Goal: Transaction & Acquisition: Purchase product/service

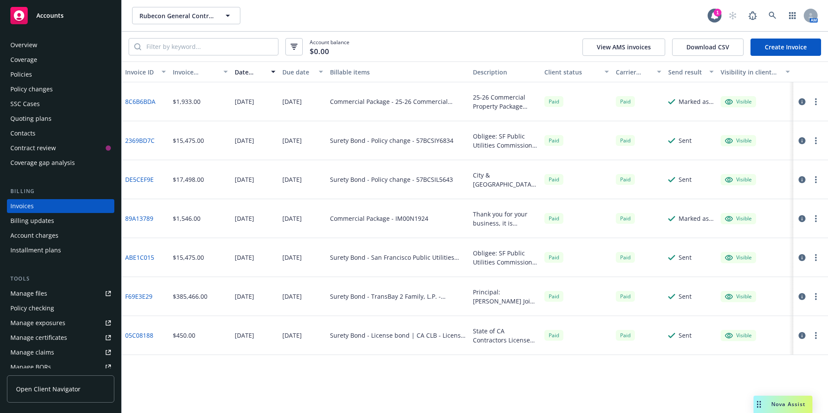
click at [24, 72] on div "Policies" at bounding box center [21, 75] width 22 height 14
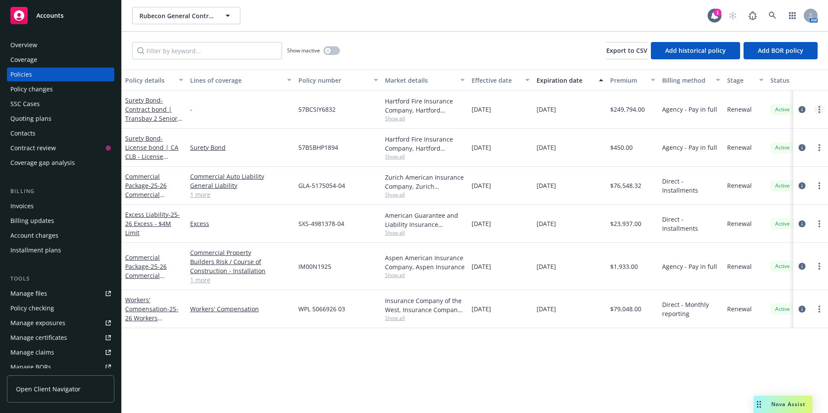
click at [819, 106] on icon "more" at bounding box center [820, 109] width 2 height 7
click at [146, 113] on span "- Contract bond | Transbay 2 Senior, L.P." at bounding box center [153, 114] width 57 height 36
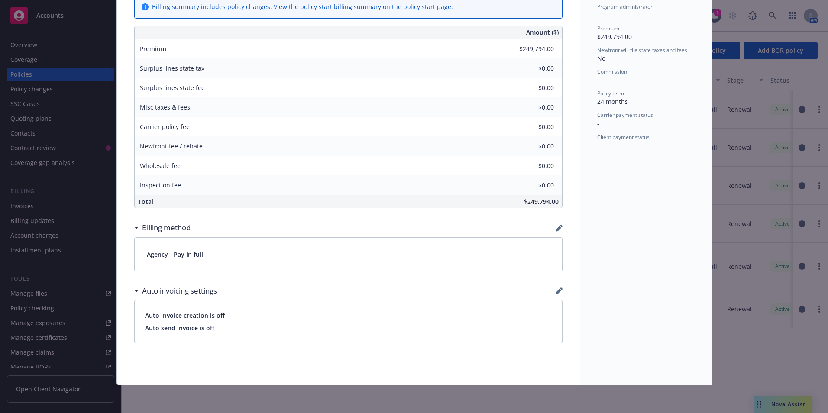
scroll to position [156, 0]
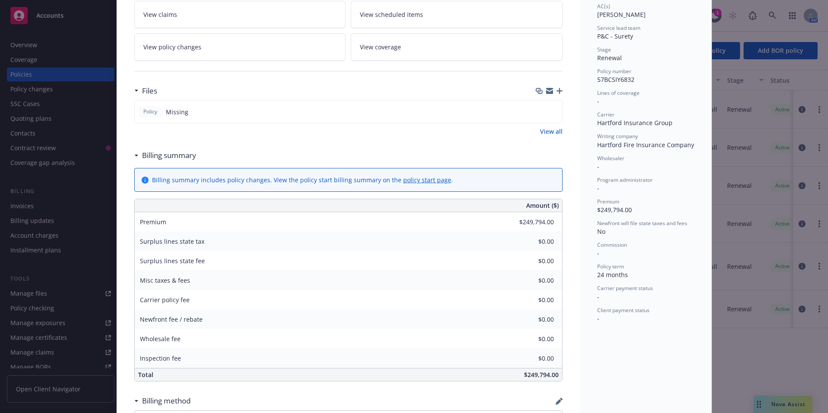
click at [542, 130] on link "View all" at bounding box center [551, 131] width 23 height 9
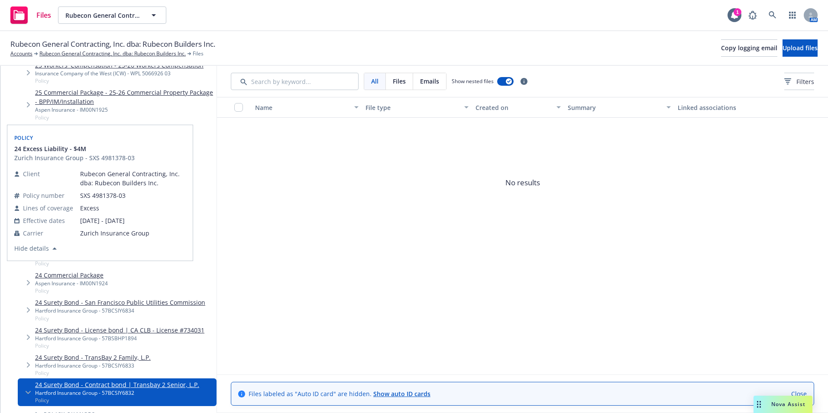
scroll to position [173, 0]
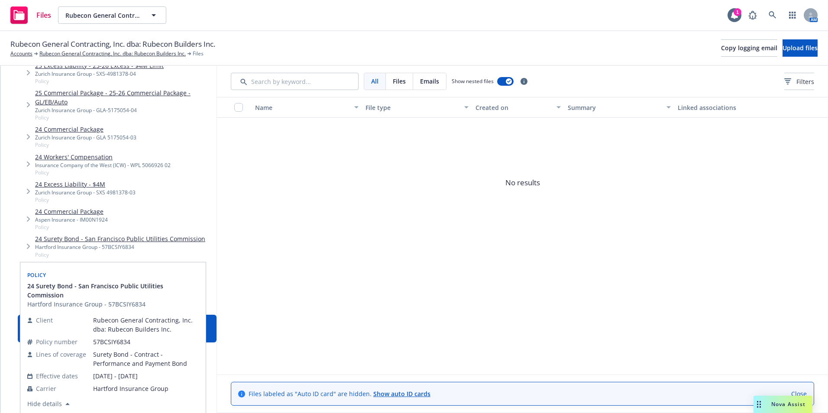
click at [96, 241] on link "24 Surety Bond - San Francisco Public Utilities Commission" at bounding box center [120, 238] width 170 height 9
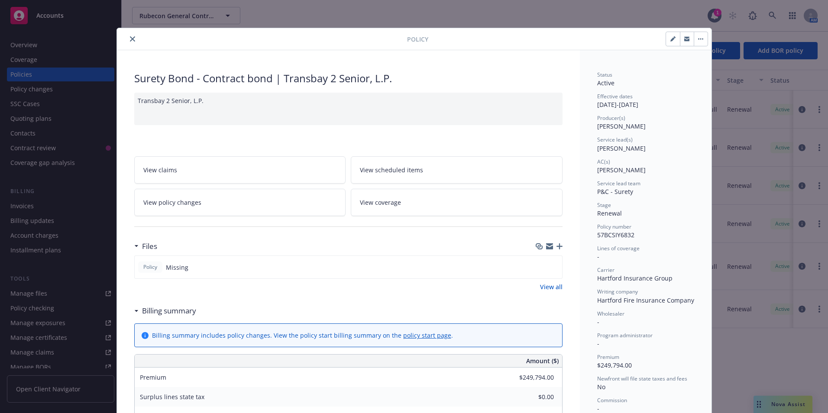
click at [130, 40] on icon "close" at bounding box center [132, 38] width 5 height 5
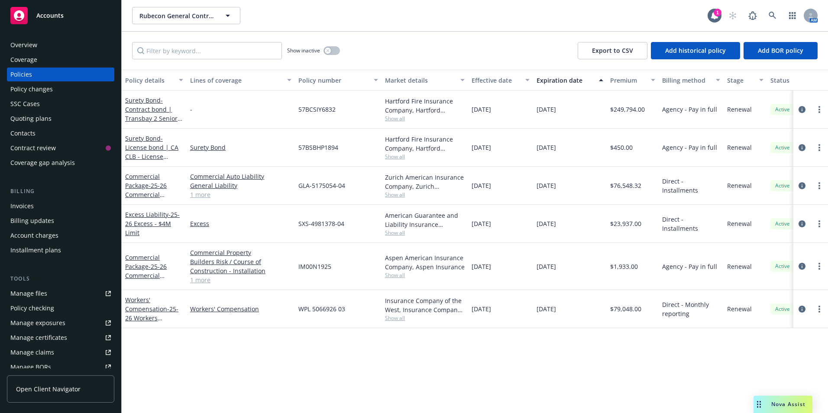
click at [41, 295] on div "Manage files" at bounding box center [28, 294] width 37 height 14
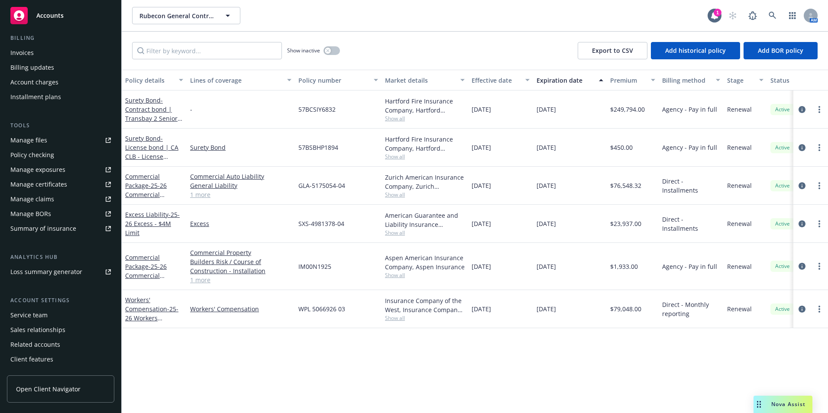
scroll to position [166, 0]
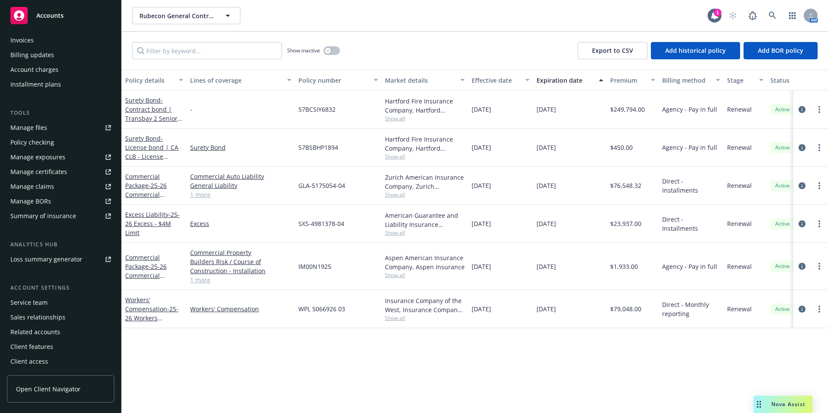
click at [26, 305] on div "Service team" at bounding box center [28, 303] width 37 height 14
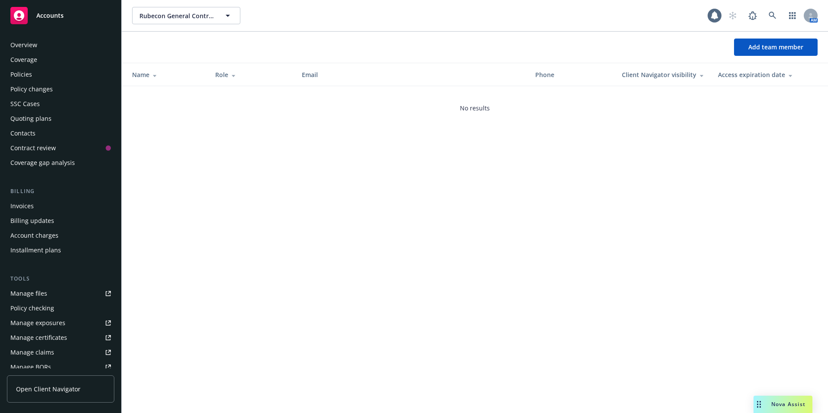
scroll to position [166, 0]
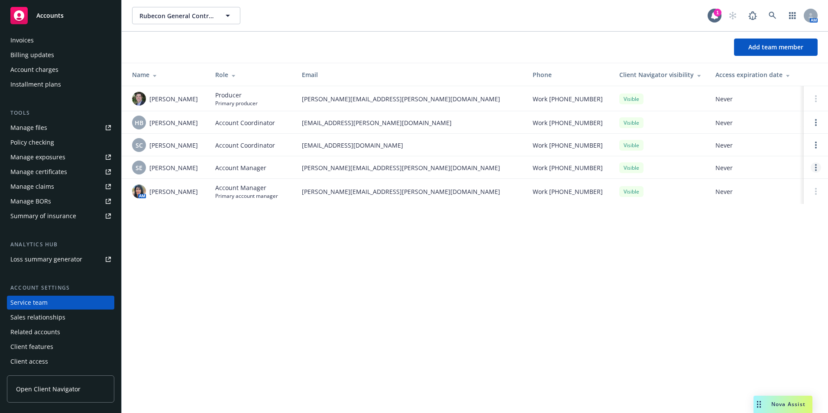
click at [818, 167] on link "Open options" at bounding box center [816, 167] width 10 height 10
click at [286, 304] on div "Rubecon General Contracting, Inc. dba: Rubecon Builders Inc. Rubecon General Co…" at bounding box center [475, 206] width 707 height 413
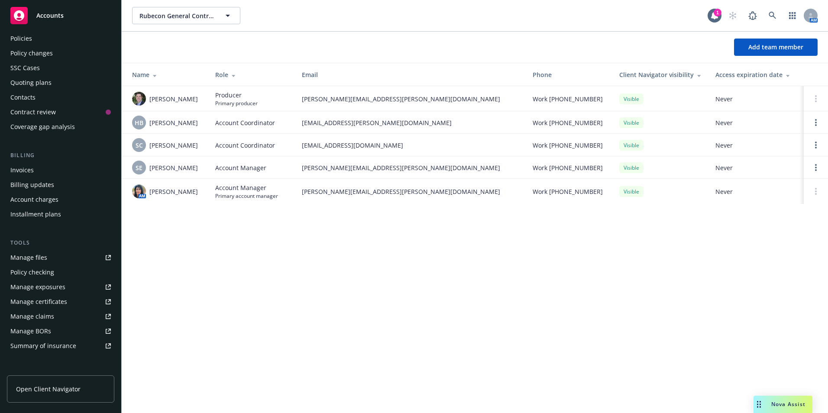
scroll to position [0, 0]
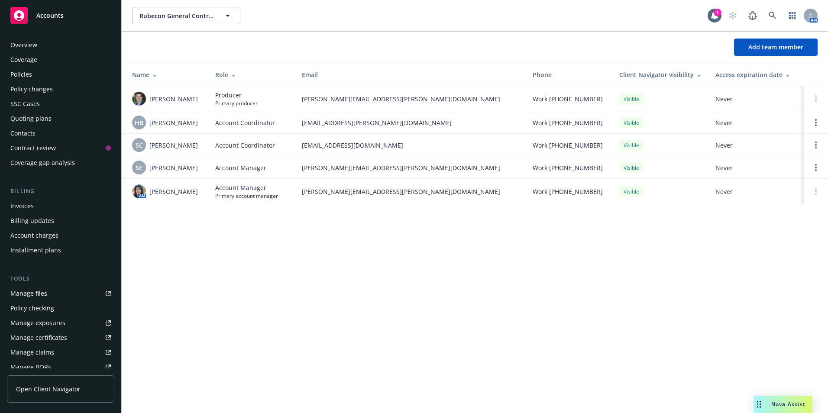
click at [22, 88] on div "Policy changes" at bounding box center [31, 89] width 42 height 14
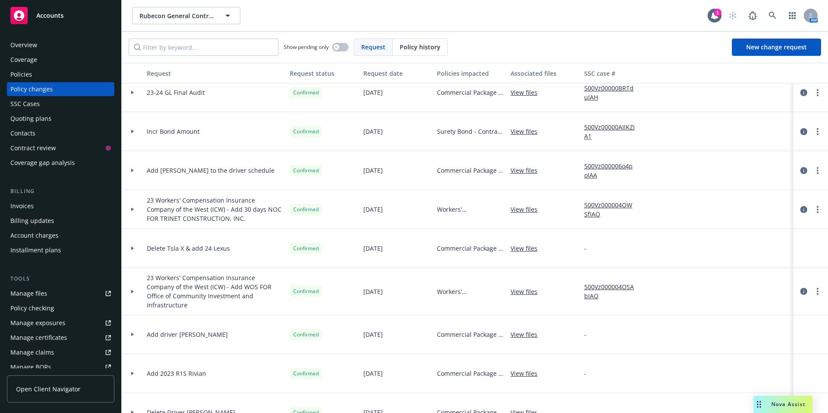
scroll to position [650, 0]
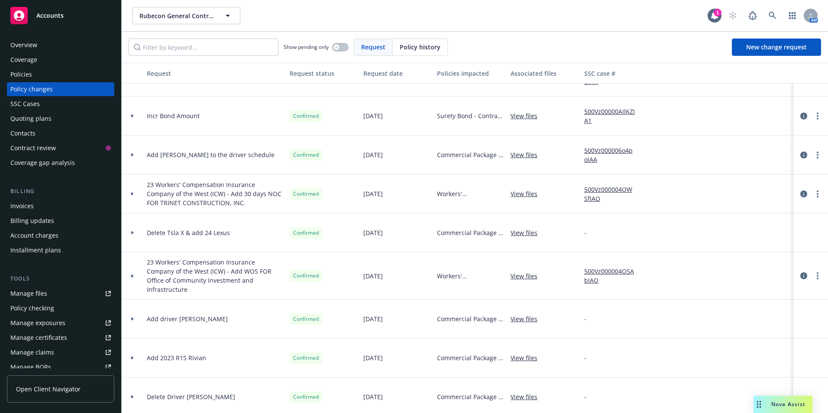
click at [520, 115] on link "View files" at bounding box center [528, 115] width 34 height 9
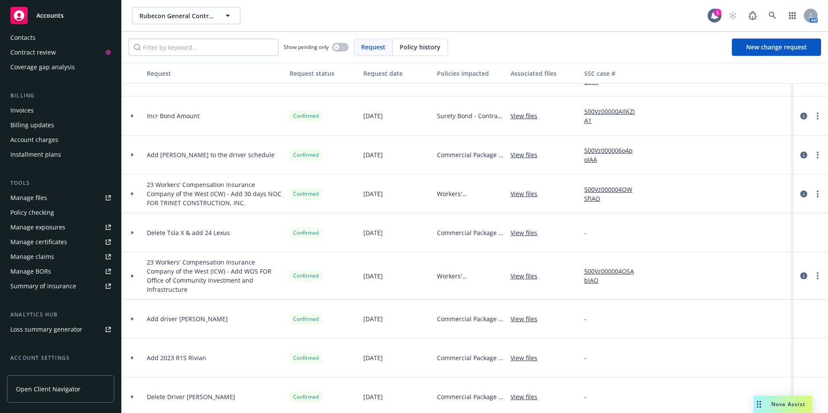
scroll to position [166, 0]
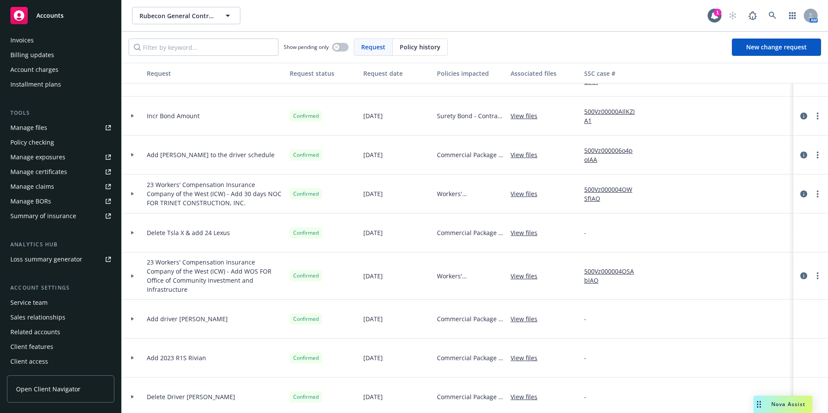
click at [26, 300] on div "Service team" at bounding box center [28, 303] width 37 height 14
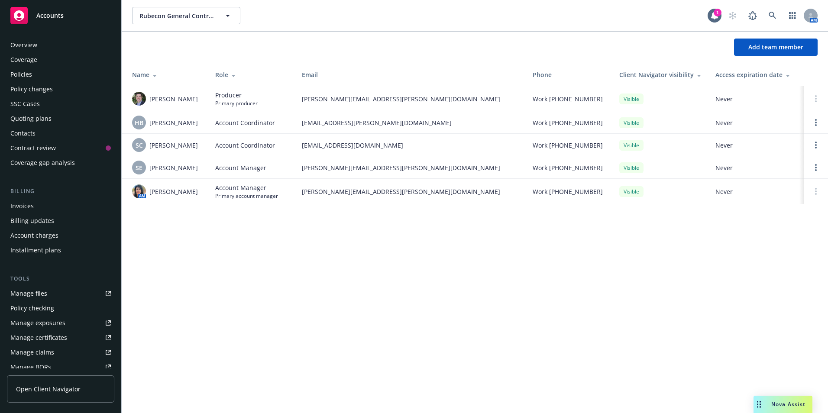
click at [28, 117] on div "Quoting plans" at bounding box center [30, 119] width 41 height 14
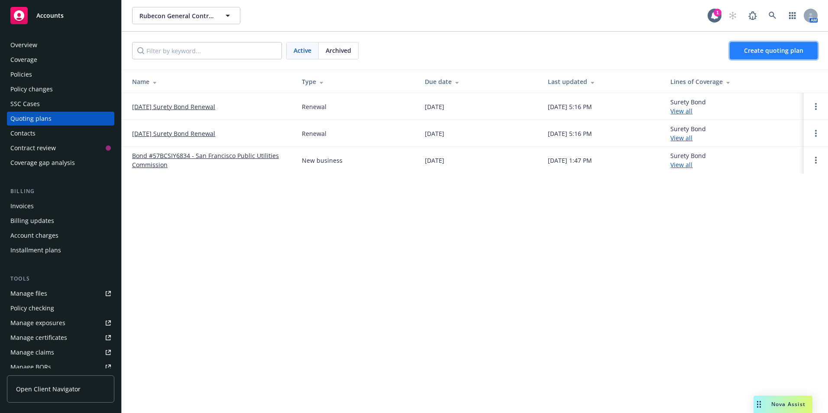
click at [763, 52] on span "Create quoting plan" at bounding box center [773, 50] width 59 height 8
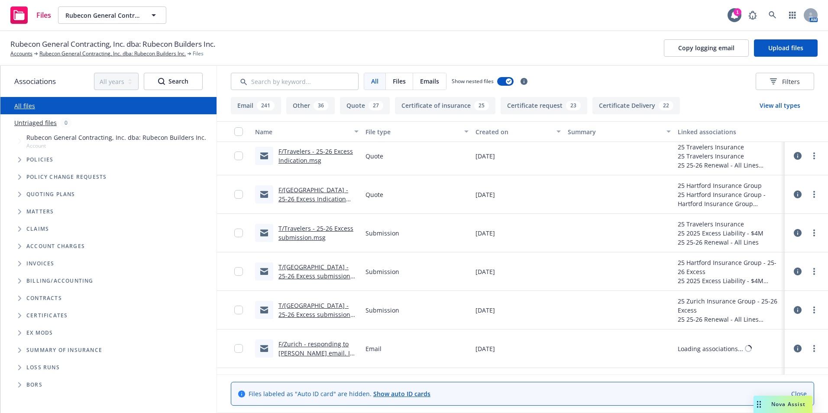
scroll to position [1733, 0]
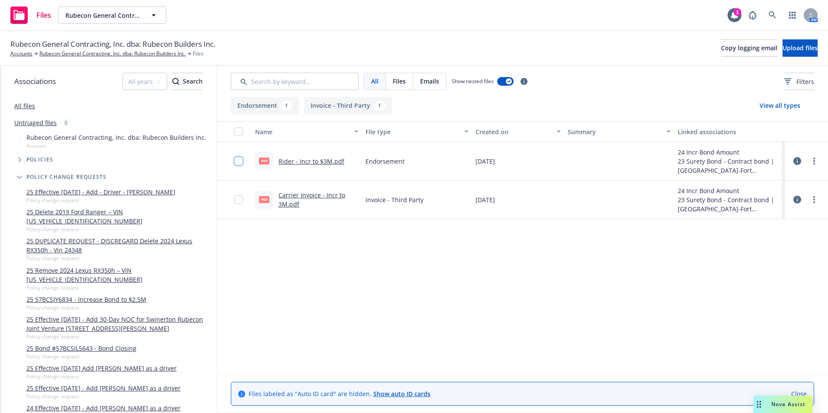
click at [238, 160] on input "checkbox" at bounding box center [238, 161] width 9 height 9
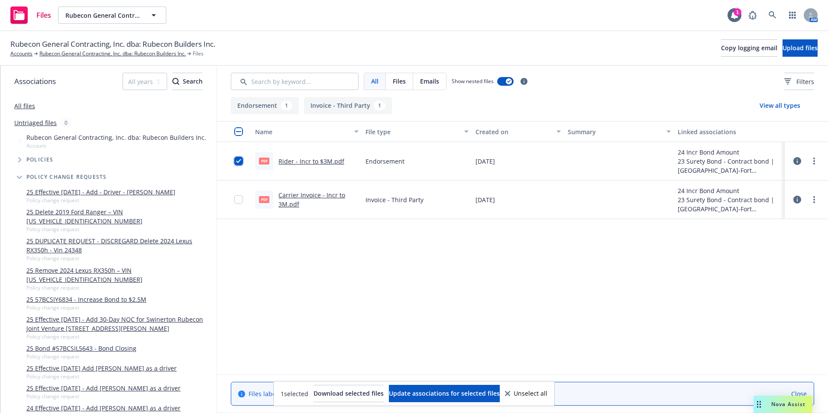
click at [239, 159] on input "checkbox" at bounding box center [238, 161] width 9 height 9
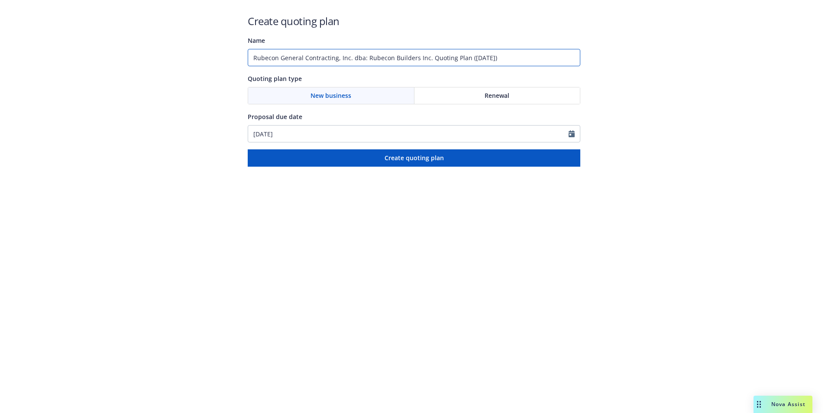
drag, startPoint x: 519, startPoint y: 53, endPoint x: 229, endPoint y: 61, distance: 290.4
click at [229, 61] on div "Create quoting plan Name Rubecon General Contracting, Inc. dba: Rubecon Builder…" at bounding box center [414, 83] width 828 height 167
type input "Bond No. 57BCSIY6840 Walsh Constr. Co. II, LLC-SFO Recycled Water System Project"
drag, startPoint x: 494, startPoint y: 99, endPoint x: 492, endPoint y: 105, distance: 6.2
click at [494, 98] on span "Renewal" at bounding box center [497, 95] width 25 height 9
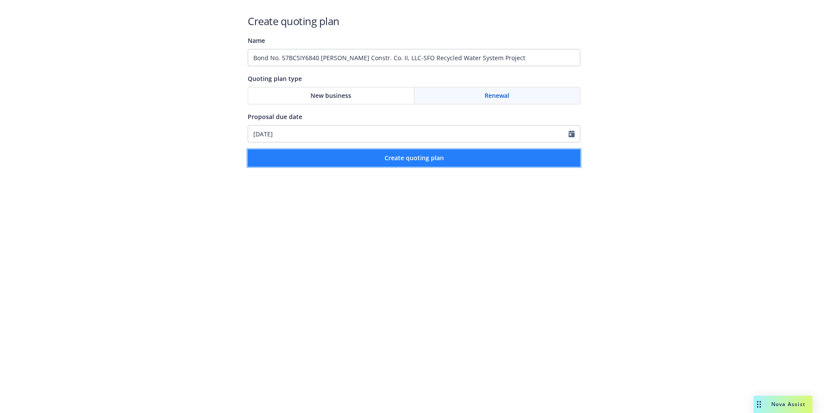
click at [400, 150] on button "Create quoting plan" at bounding box center [414, 157] width 333 height 17
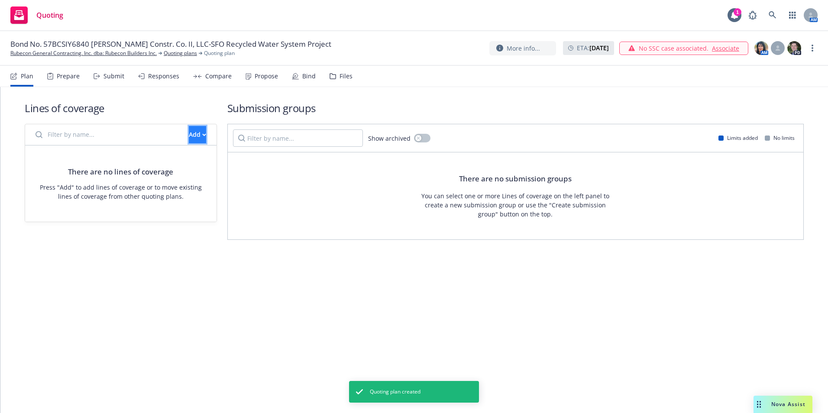
click at [191, 137] on div "Add" at bounding box center [197, 135] width 17 height 16
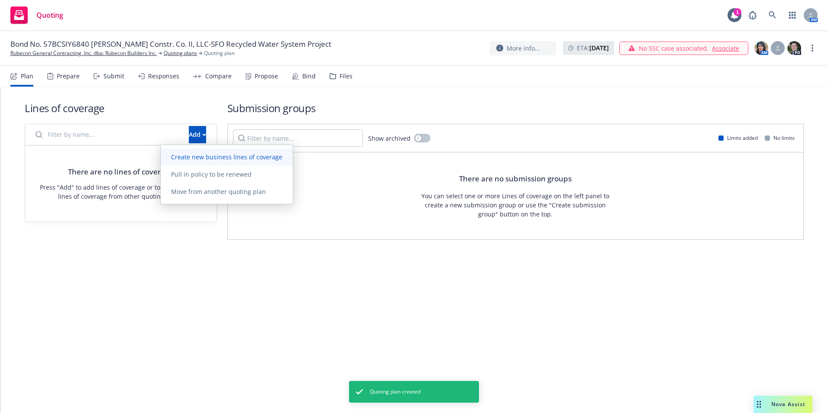
click at [191, 158] on span "Create new business lines of coverage" at bounding box center [227, 157] width 132 height 8
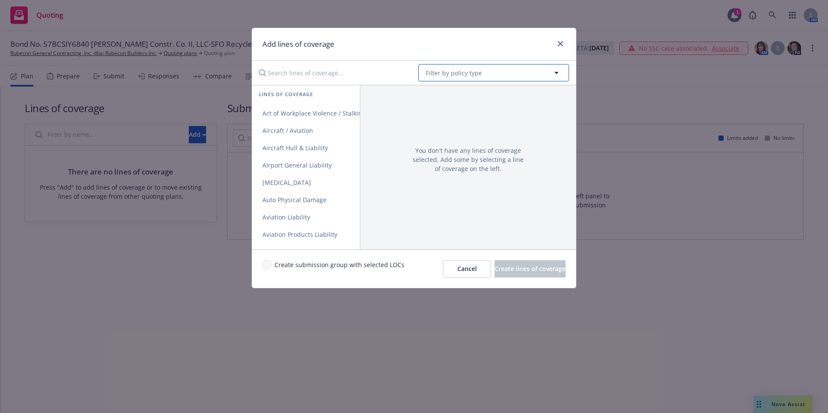
click at [452, 66] on button "Filter by policy type" at bounding box center [494, 72] width 151 height 17
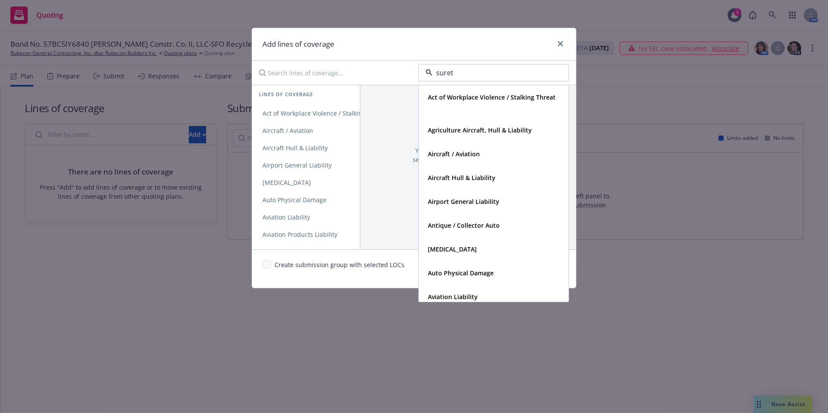
type input "surety"
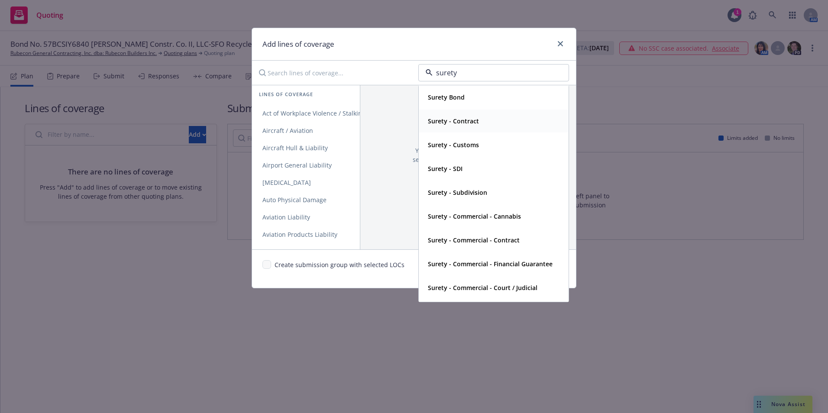
click at [457, 124] on strong "Surety - Contract" at bounding box center [453, 121] width 51 height 8
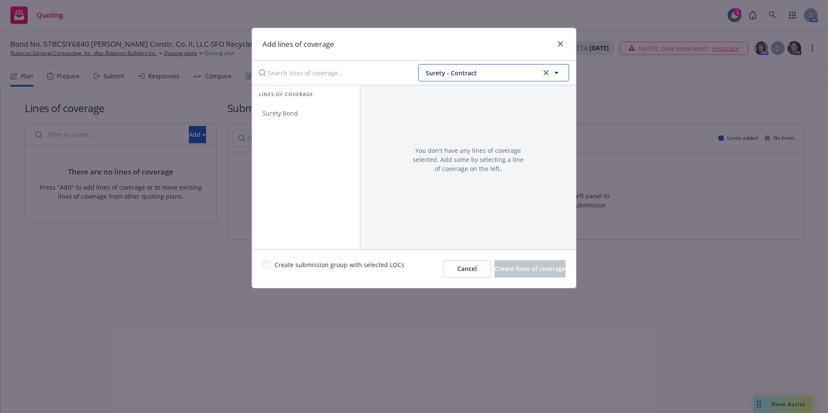
click at [559, 71] on icon "button" at bounding box center [557, 73] width 10 height 10
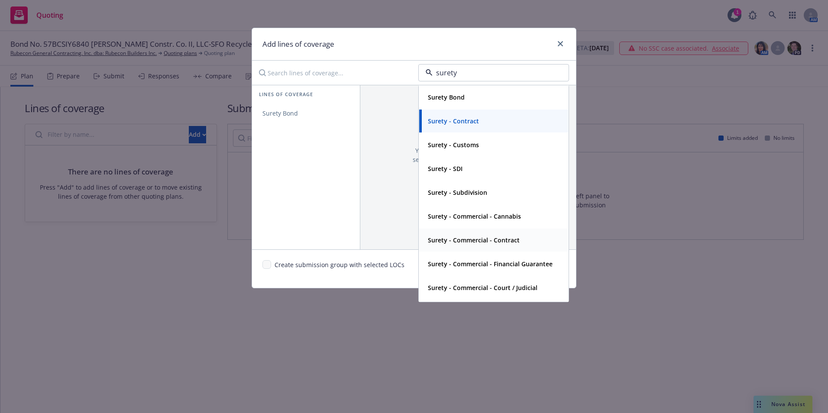
type input "surety"
click at [458, 117] on strong "Surety - Contract" at bounding box center [453, 121] width 51 height 8
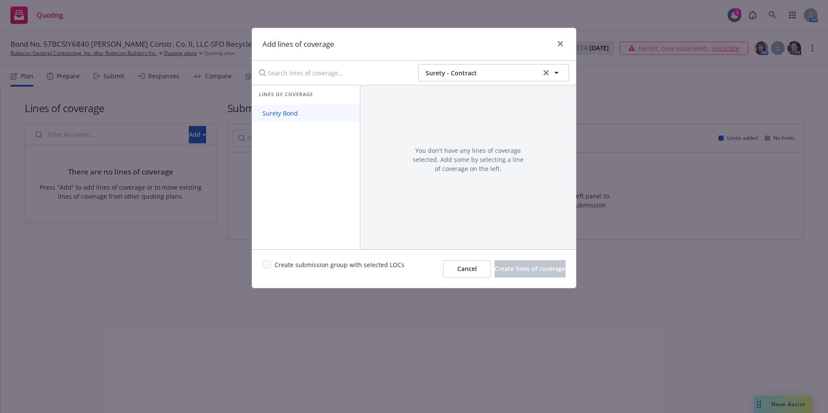
click at [277, 109] on link "Surety Bond" at bounding box center [306, 113] width 108 height 17
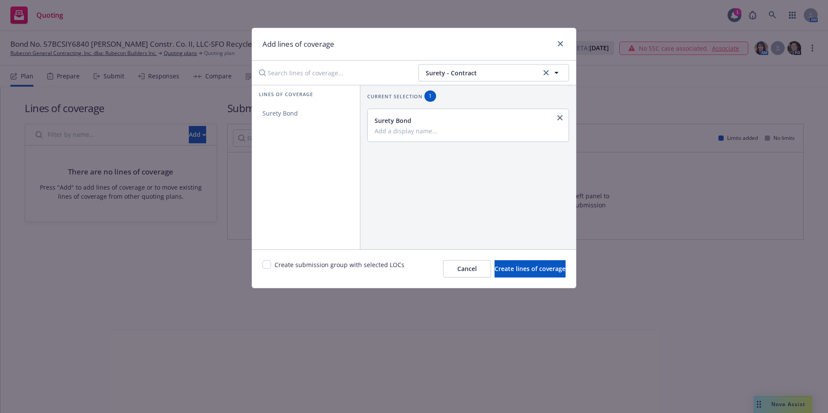
click at [402, 130] on input "Add a display name..." at bounding box center [467, 131] width 185 height 8
click at [375, 133] on input "Performance & Payment Bond" at bounding box center [467, 131] width 185 height 8
type input "Subcontract Performance & Payment Bond"
click at [507, 271] on span "Create lines of coverage" at bounding box center [530, 269] width 71 height 8
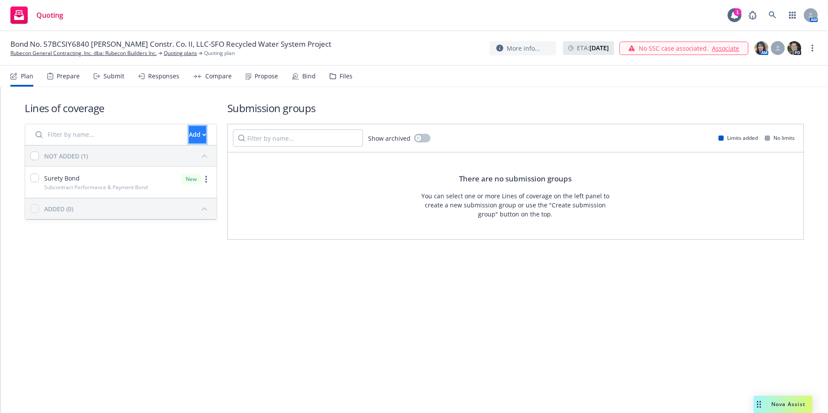
click at [189, 136] on div "Add" at bounding box center [197, 135] width 17 height 16
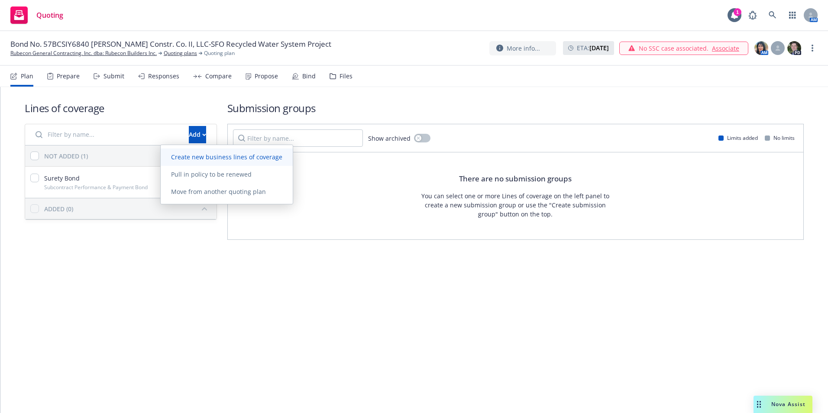
click at [192, 152] on link "Create new business lines of coverage" at bounding box center [227, 157] width 132 height 17
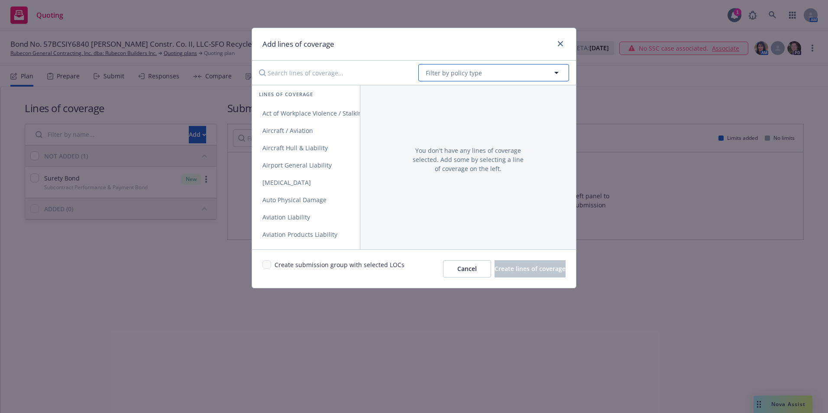
click at [452, 75] on span "Filter by policy type" at bounding box center [454, 72] width 56 height 9
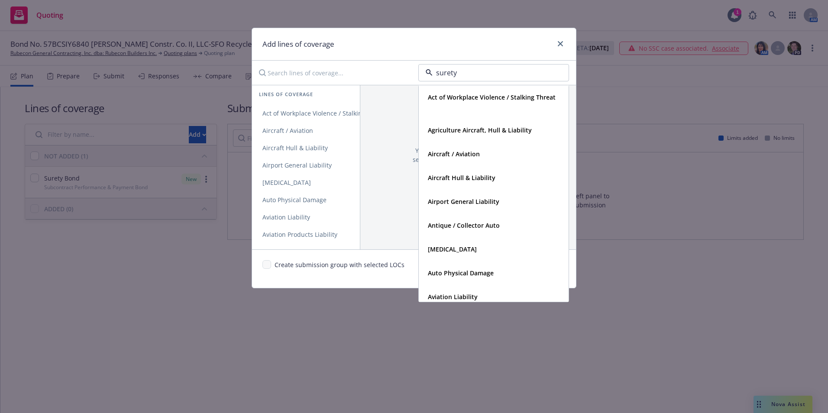
type input "surety"
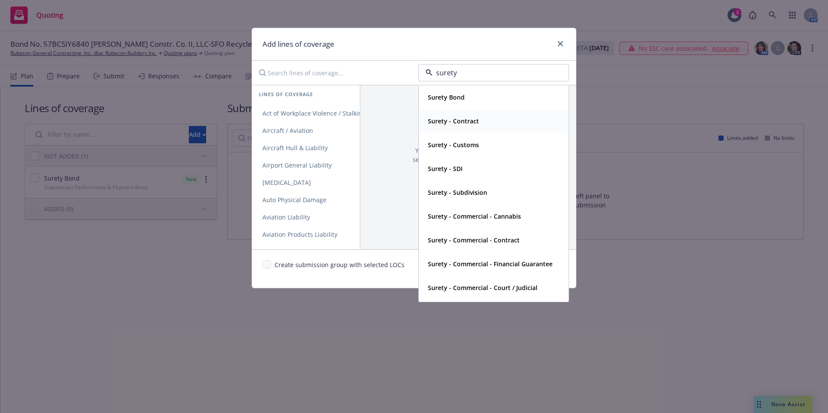
click at [466, 120] on strong "Surety - Contract" at bounding box center [453, 121] width 51 height 8
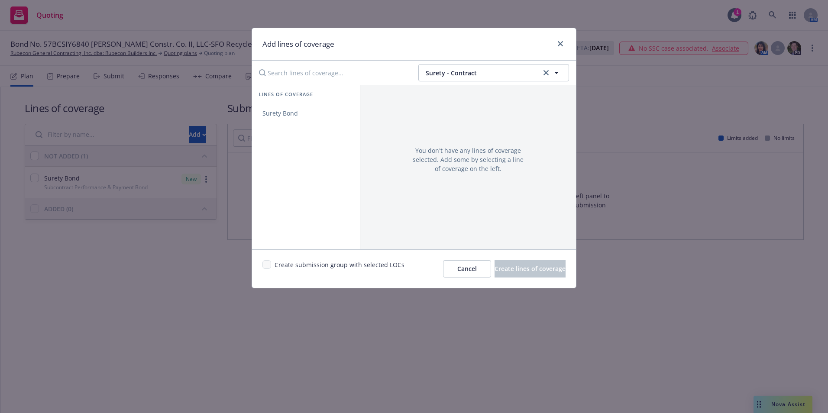
click at [294, 127] on div "Lines of coverage Surety Bond" at bounding box center [306, 167] width 108 height 165
click at [289, 112] on span "Surety Bond" at bounding box center [280, 113] width 56 height 8
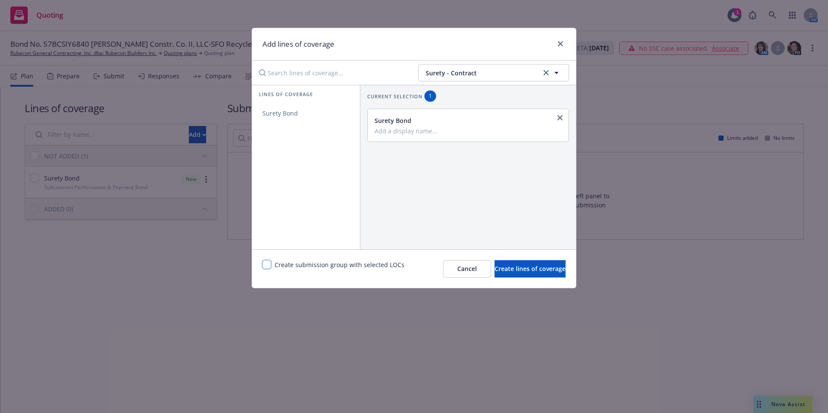
click at [265, 261] on input "checkbox" at bounding box center [267, 264] width 9 height 9
checkbox input "true"
click at [406, 128] on input "Add a display name..." at bounding box center [467, 131] width 185 height 8
type input "Subcontract Performance & Payment Bond"
click at [508, 270] on span "Create lines of coverage" at bounding box center [530, 269] width 71 height 8
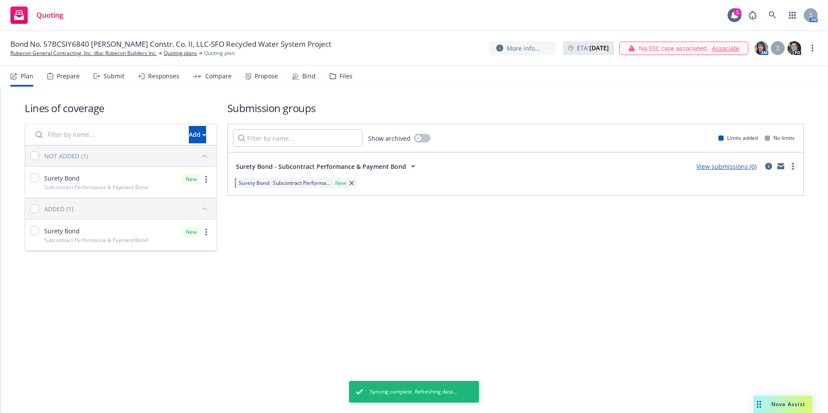
click at [793, 168] on icon "more" at bounding box center [794, 166] width 2 height 7
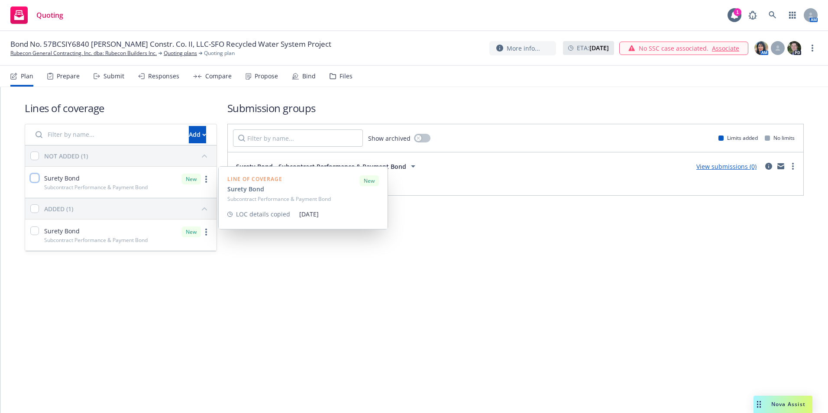
click at [33, 179] on input "checkbox" at bounding box center [34, 178] width 9 height 9
checkbox input "true"
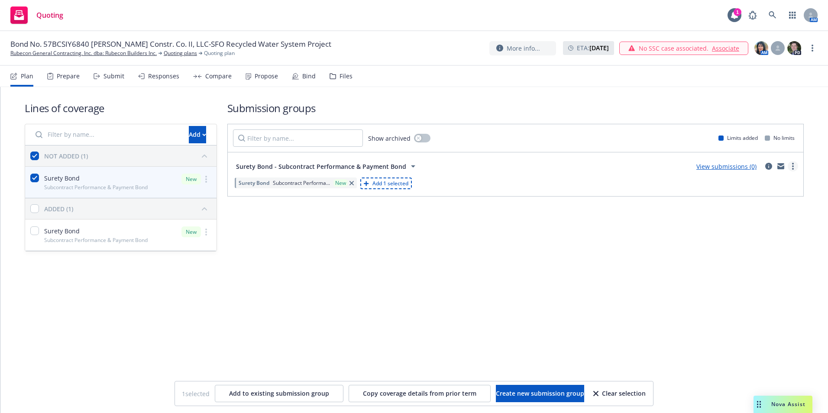
click at [793, 163] on icon "more" at bounding box center [794, 166] width 2 height 7
click at [746, 273] on span "Create policy (fast track)" at bounding box center [752, 274] width 91 height 8
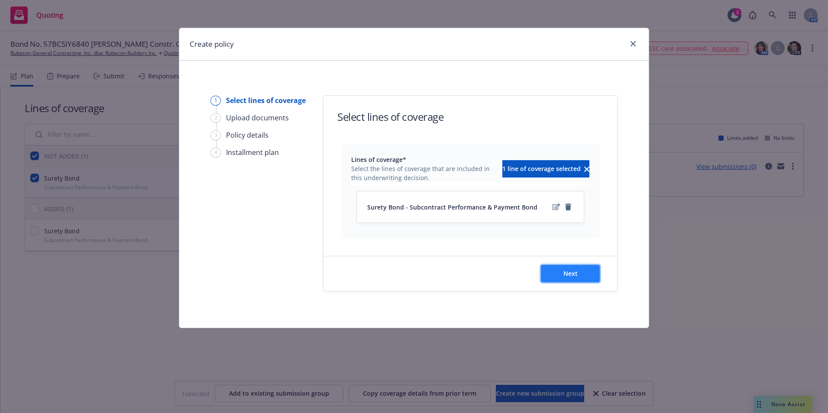
click at [575, 277] on span "Next" at bounding box center [571, 274] width 14 height 8
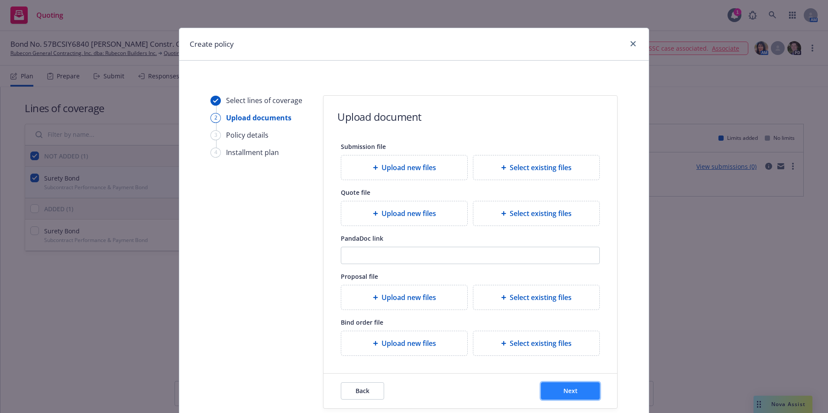
click at [566, 396] on button "Next" at bounding box center [570, 391] width 59 height 17
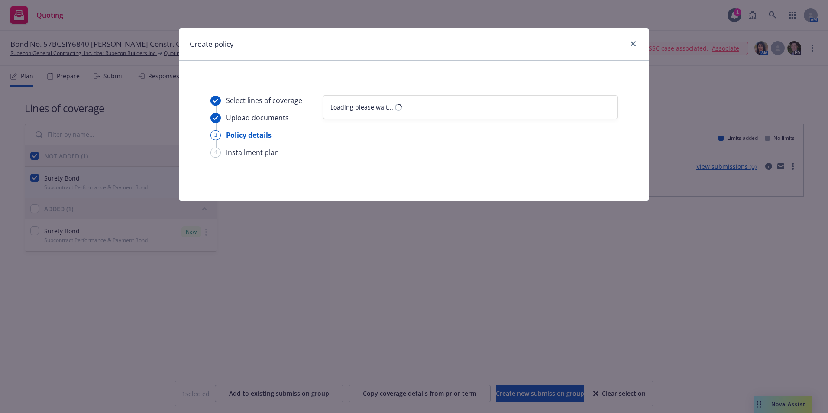
select select "12"
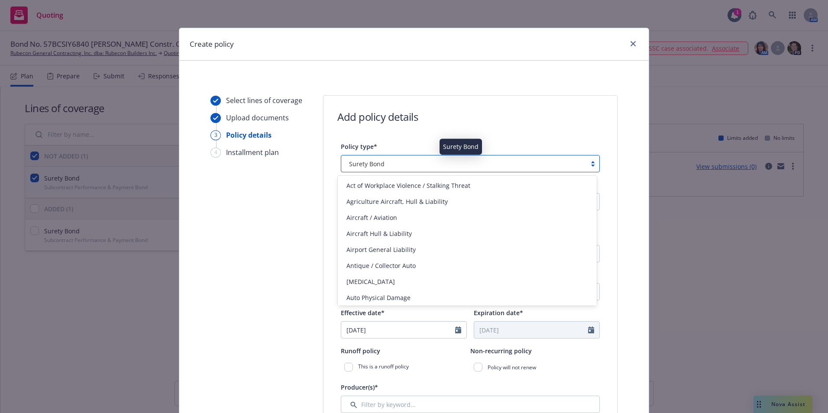
click at [408, 167] on div "Surety Bond" at bounding box center [464, 163] width 237 height 9
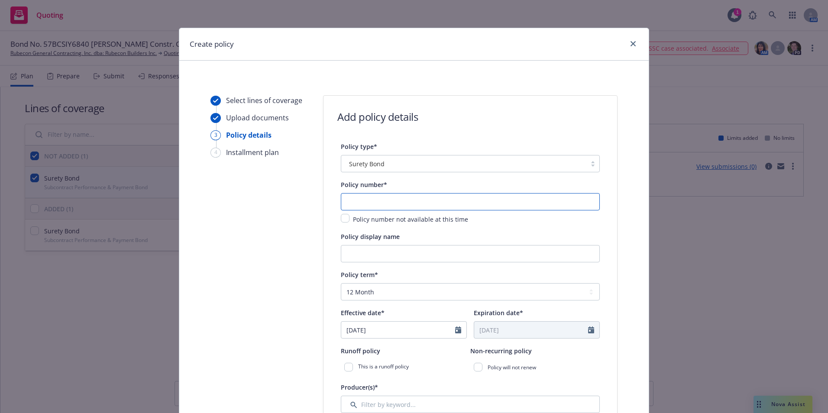
click at [359, 204] on input "text" at bounding box center [470, 201] width 259 height 17
type input "57BCSIY6840"
click at [353, 252] on input "Policy display name" at bounding box center [470, 253] width 259 height 17
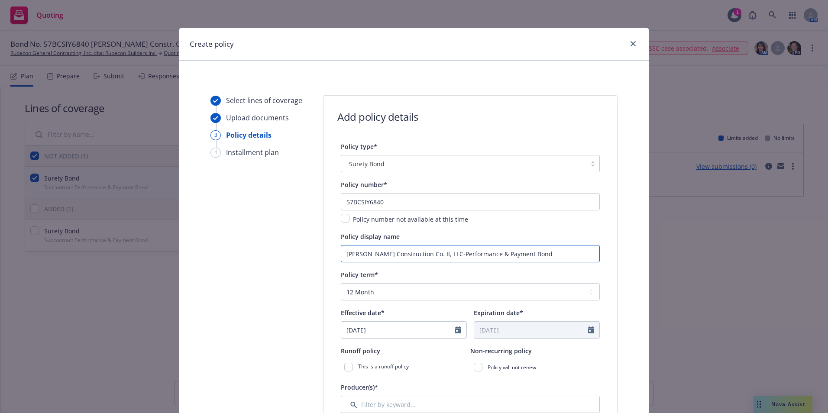
click at [430, 257] on input "Walsh Construction Co. II, LLC-Performance & Payment Bond" at bounding box center [470, 253] width 259 height 17
click at [559, 254] on input "Walsh Construction Co. II, LLC-Subcontract Performance & Payment Bond" at bounding box center [470, 253] width 259 height 17
type input "[PERSON_NAME] Construction Co. II, LLC-Subcontract Performance & Payment Bond-S…"
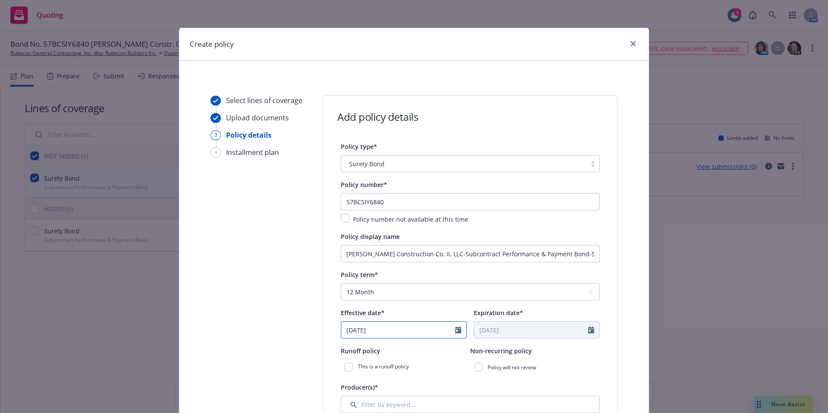
click at [458, 333] on icon "Calendar" at bounding box center [458, 330] width 6 height 7
select select "9"
click at [363, 273] on span "15" at bounding box center [366, 271] width 13 height 11
type input "09/15/2025"
type input "09/15/2026"
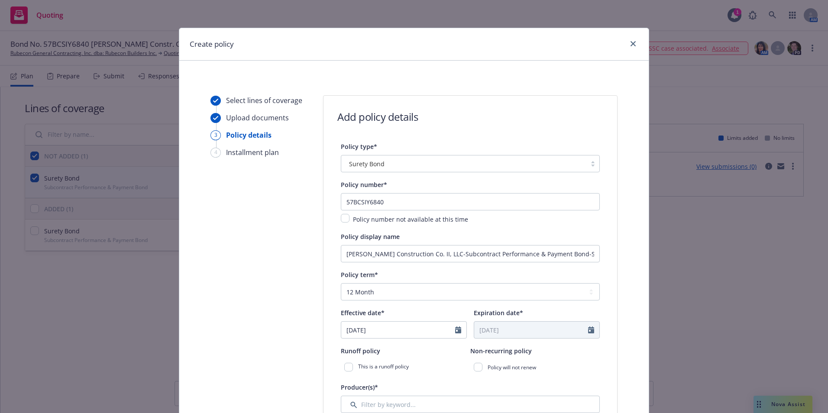
click at [591, 331] on div at bounding box center [593, 330] width 11 height 16
click at [588, 331] on icon "Calendar" at bounding box center [591, 330] width 6 height 7
click at [590, 331] on icon "Calendar" at bounding box center [591, 330] width 6 height 7
click at [455, 373] on div "This is a runoff policy" at bounding box center [406, 368] width 130 height 16
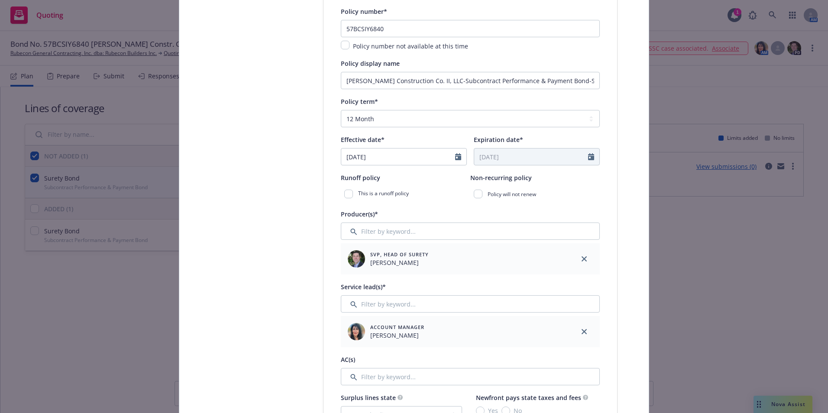
scroll to position [217, 0]
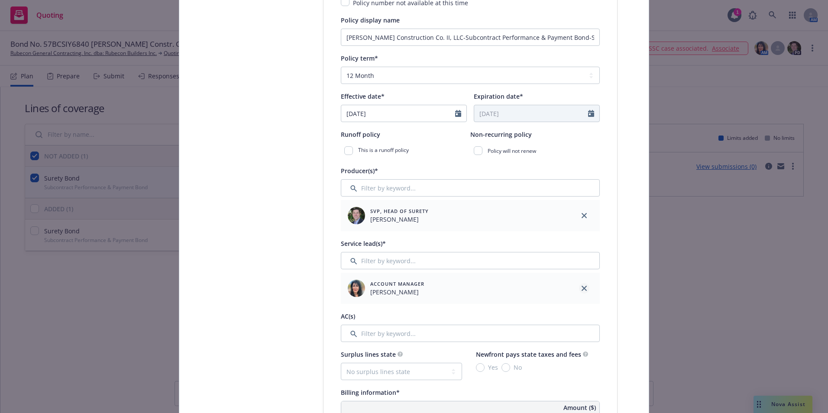
click at [580, 286] on link "close" at bounding box center [584, 288] width 10 height 10
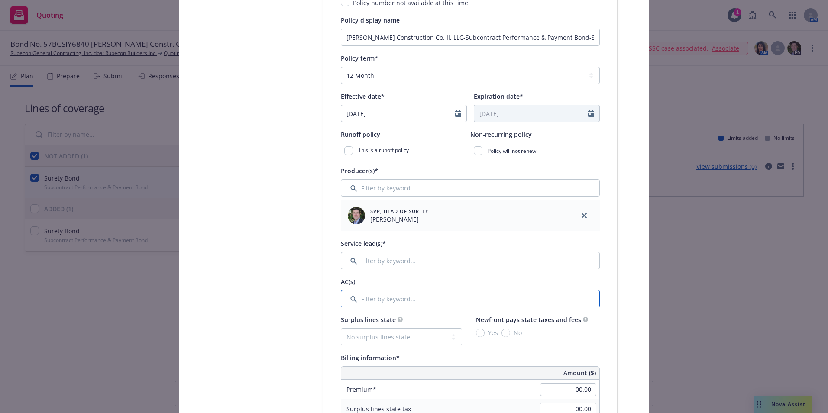
click at [367, 300] on input "Filter by keyword..." at bounding box center [470, 298] width 259 height 17
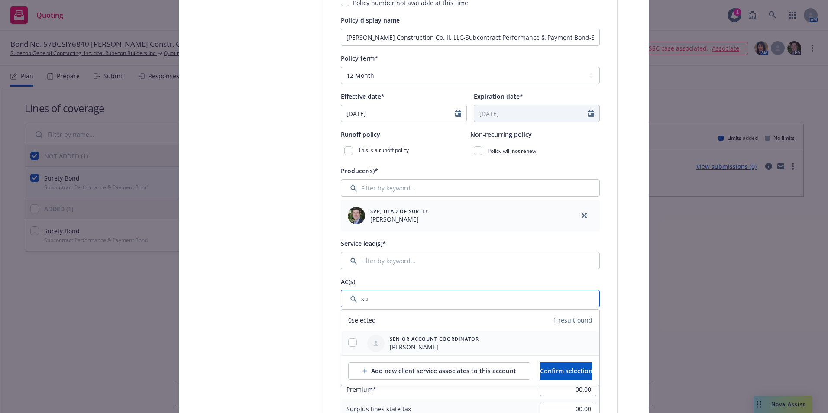
type input "su"
click at [348, 339] on input "checkbox" at bounding box center [352, 342] width 9 height 9
checkbox input "true"
click at [566, 372] on span "Confirm selection" at bounding box center [566, 371] width 52 height 8
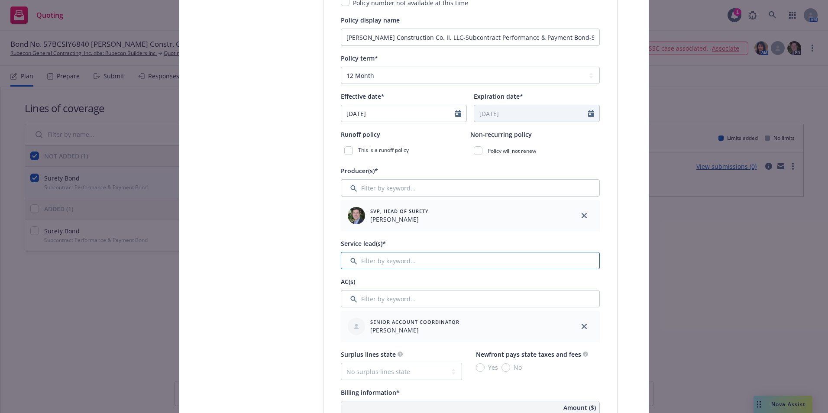
click at [390, 253] on input "Filter by keyword..." at bounding box center [470, 260] width 259 height 17
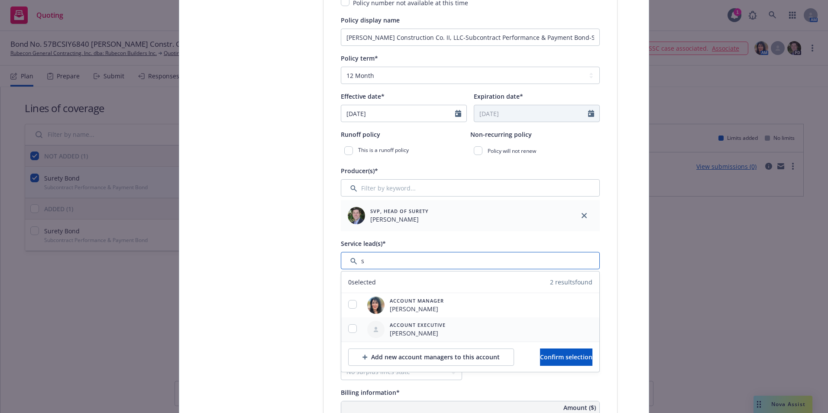
type input "s"
click at [350, 327] on input "checkbox" at bounding box center [352, 329] width 9 height 9
checkbox input "true"
click at [556, 359] on span "Confirm selection" at bounding box center [566, 357] width 52 height 8
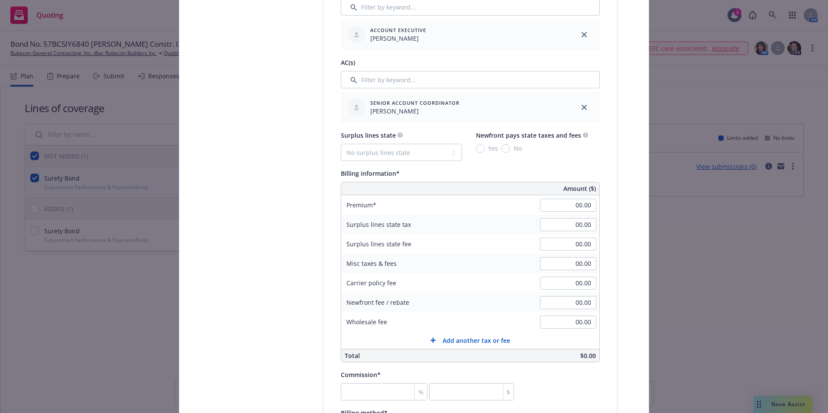
scroll to position [477, 0]
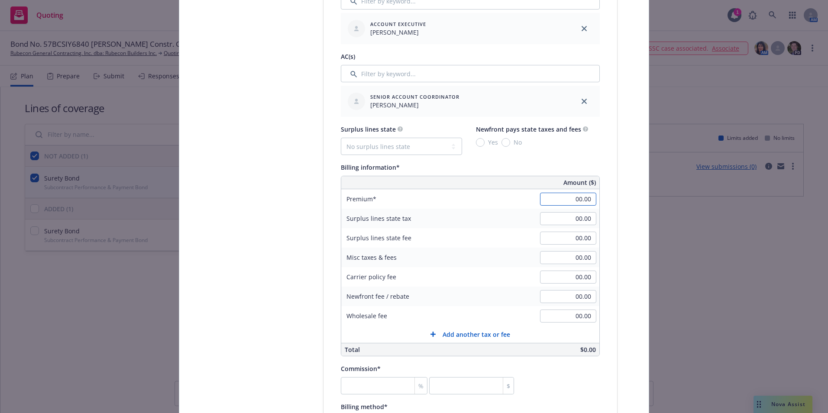
click at [559, 200] on input "00.00" at bounding box center [568, 199] width 56 height 13
type input "3,700.00"
click at [354, 381] on input "number" at bounding box center [384, 385] width 87 height 17
type input "3"
type input "111"
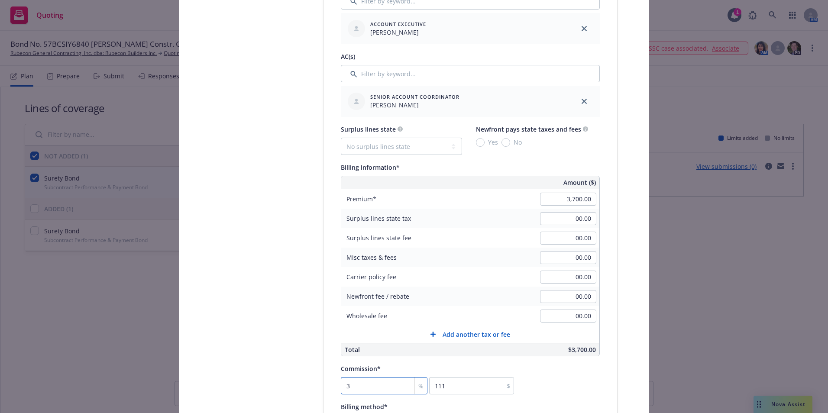
type input "30"
type input "1110"
type input "30"
click at [543, 387] on div "Commission* 30 % 1110 $" at bounding box center [470, 379] width 259 height 31
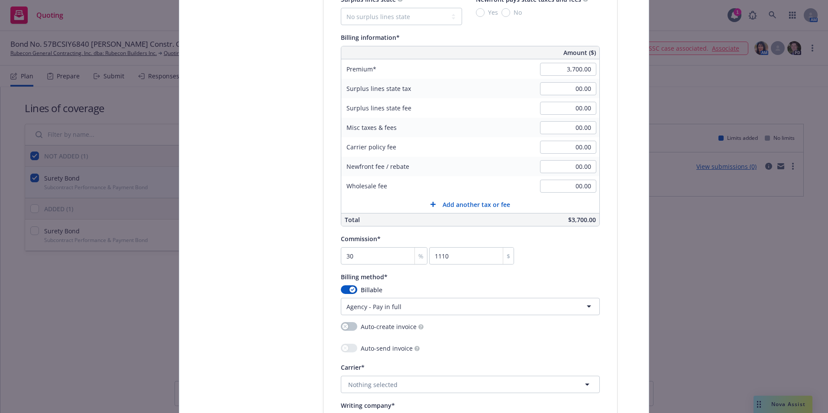
scroll to position [693, 0]
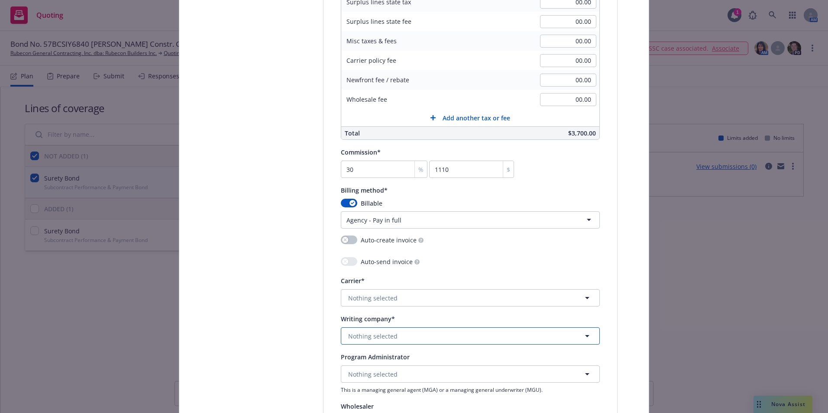
click at [387, 336] on span "Nothing selected" at bounding box center [372, 336] width 49 height 9
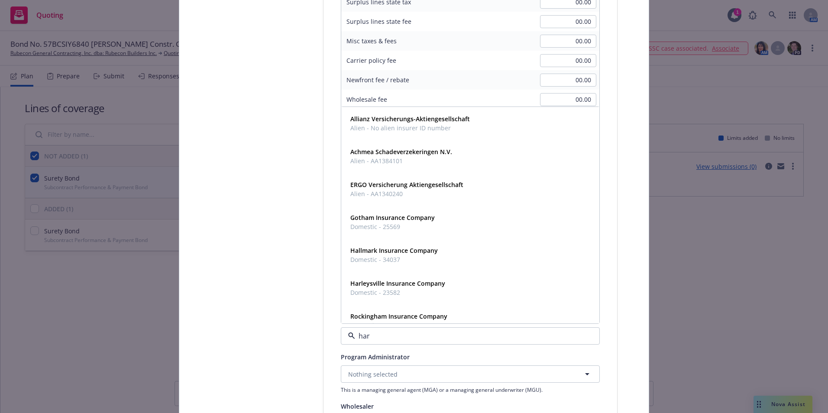
type input "hart"
click at [393, 152] on strong "Hartford Fire Insurance Company" at bounding box center [400, 152] width 99 height 8
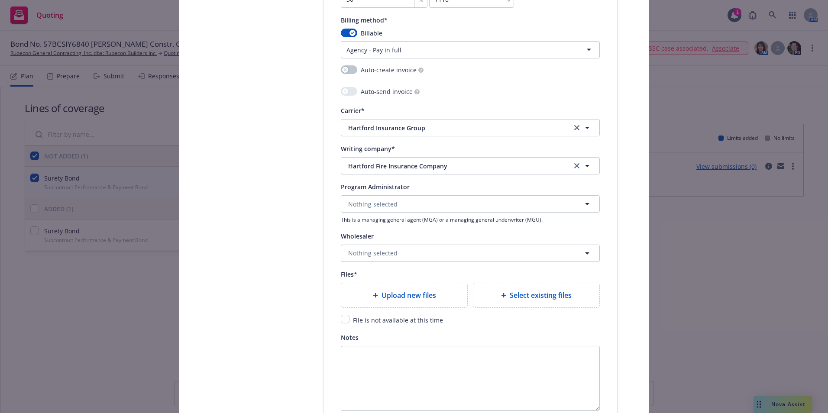
scroll to position [953, 0]
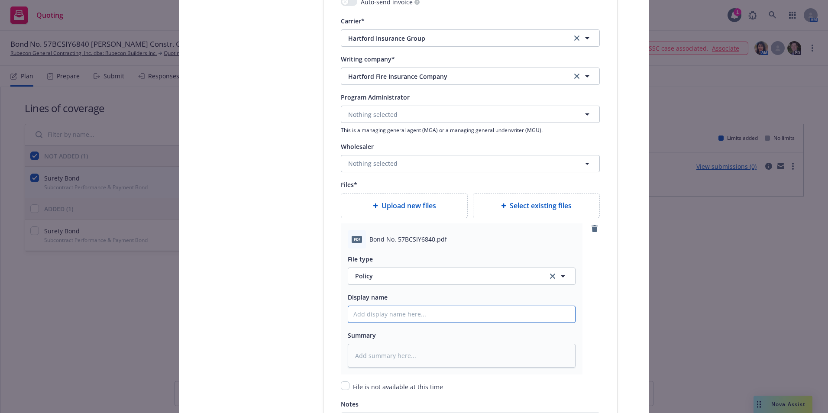
click at [353, 317] on input "Policy display name" at bounding box center [461, 314] width 227 height 16
type textarea "x"
type input "C"
type textarea "x"
type input "Co"
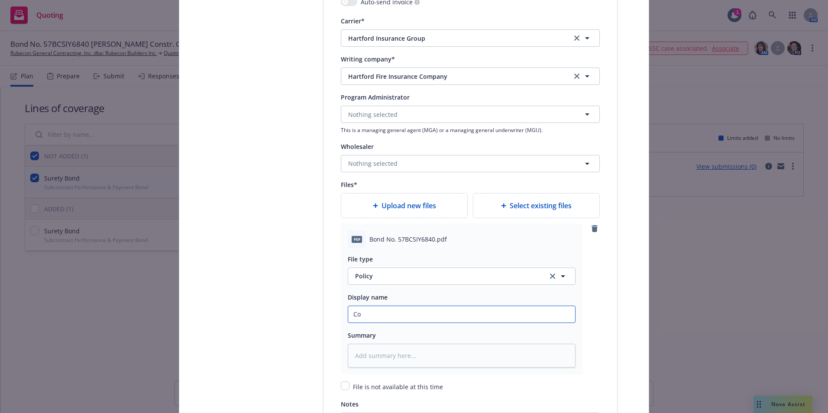
type textarea "x"
type input "Cop"
type textarea "x"
type input "Copy"
type textarea "x"
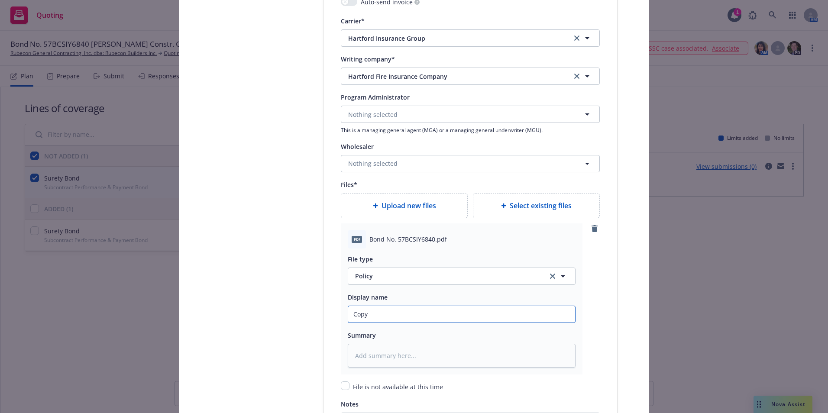
type input "Copy"
type textarea "x"
type input "Copy o"
type textarea "x"
type input "Copy of"
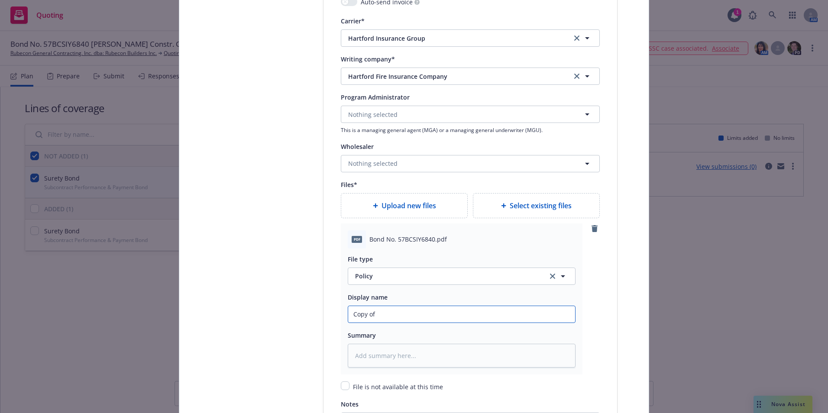
type textarea "x"
type input "Copy of"
type textarea "x"
type input "Copy of B"
type textarea "x"
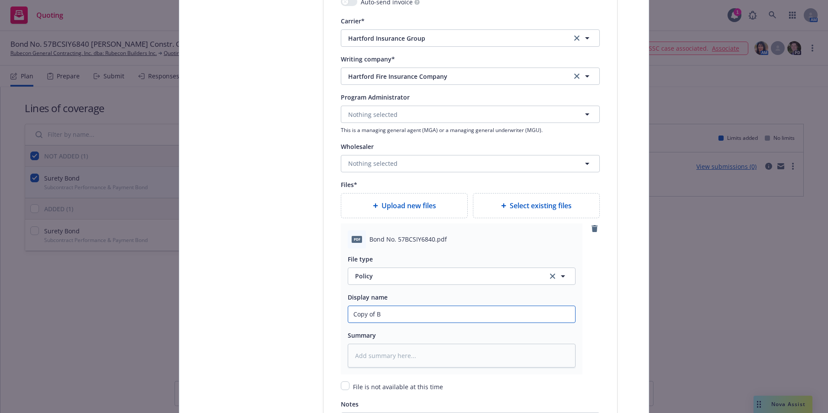
type input "Copy of Bo"
type textarea "x"
type input "Copy of Bon"
type textarea "x"
type input "Copy of Bond"
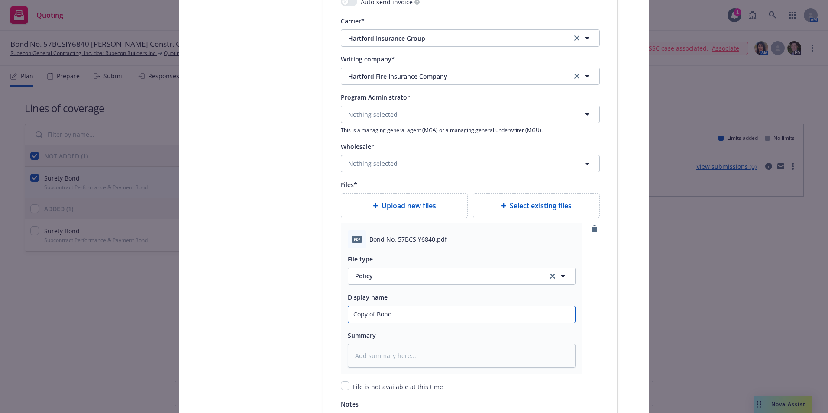
type textarea "x"
type input "Copy of Bond"
type textarea "x"
type input "Copy of Bond N"
type textarea "x"
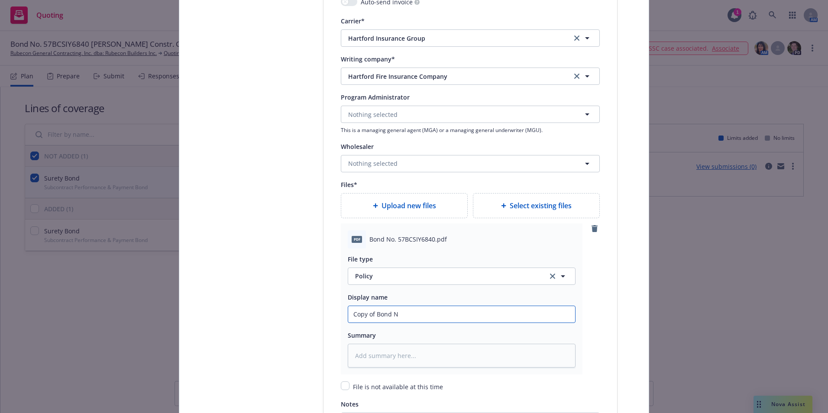
type input "Copy of Bond No"
type textarea "x"
type input "Copy of Bond No."
type textarea "x"
type input "Copy of Bond No."
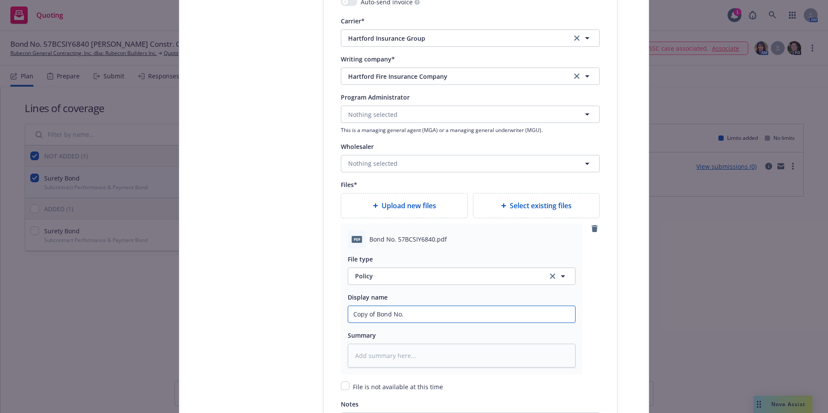
type textarea "x"
type input "Copy of Bond No. 5"
type textarea "x"
type input "Copy of Bond No. 57"
type textarea "x"
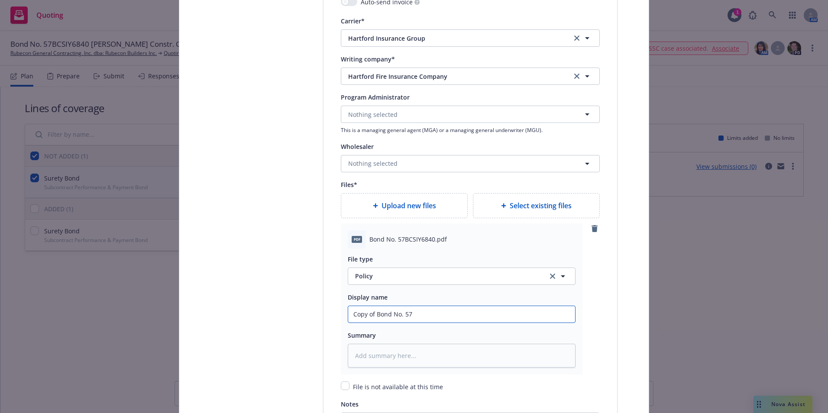
type input "Copy of Bond No. 57B"
type textarea "x"
type input "Copy of Bond No. 57BC"
type textarea "x"
type input "Copy of Bond No. 57BCS"
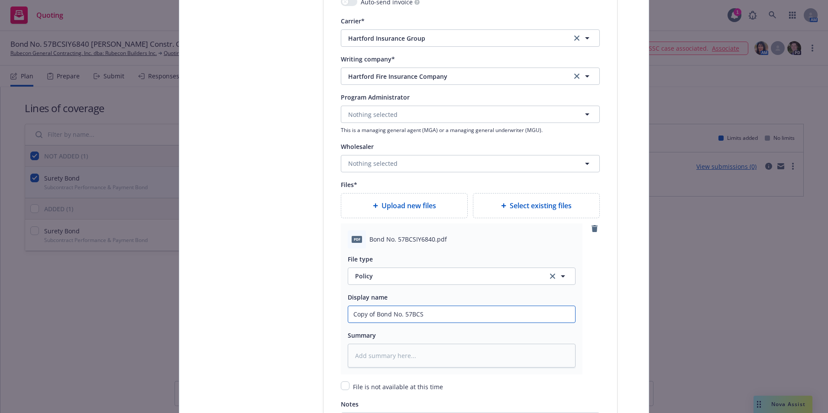
type textarea "x"
type input "Copy of Bond No. 57BCSI"
type textarea "x"
type input "Copy of Bond No. 57BCSIY"
type textarea "x"
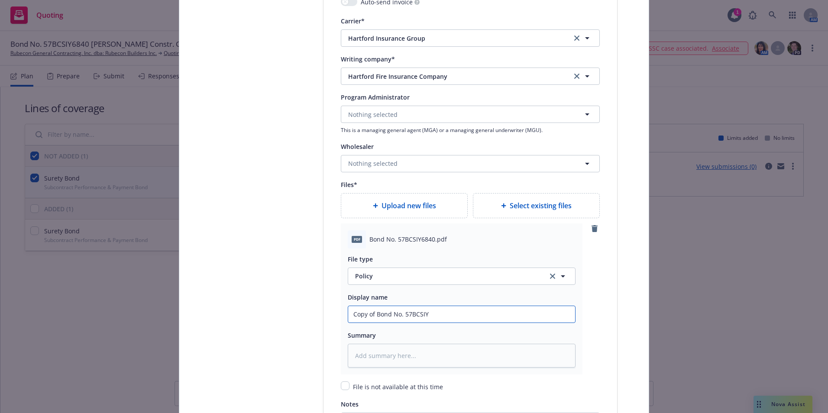
type input "Copy of Bond No. 57BCSIY6"
type textarea "x"
type input "Copy of Bond No. 57BCSIY68"
type textarea "x"
type input "Copy of Bond No. 57BCSIY684"
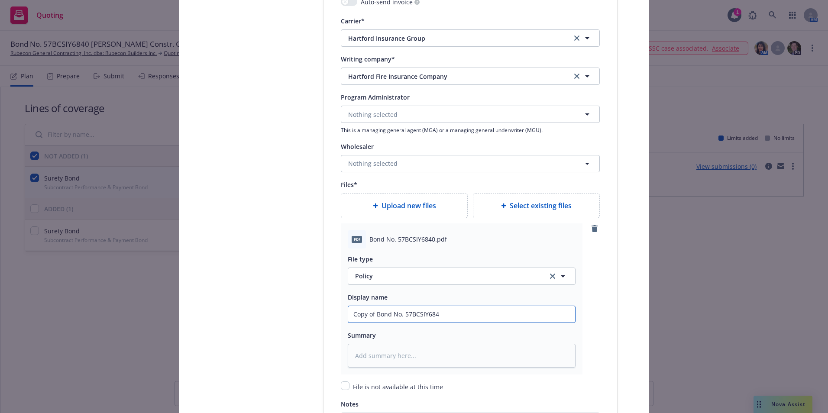
type textarea "x"
type input "Copy of Bond No. 57BCSIY6840"
type textarea "x"
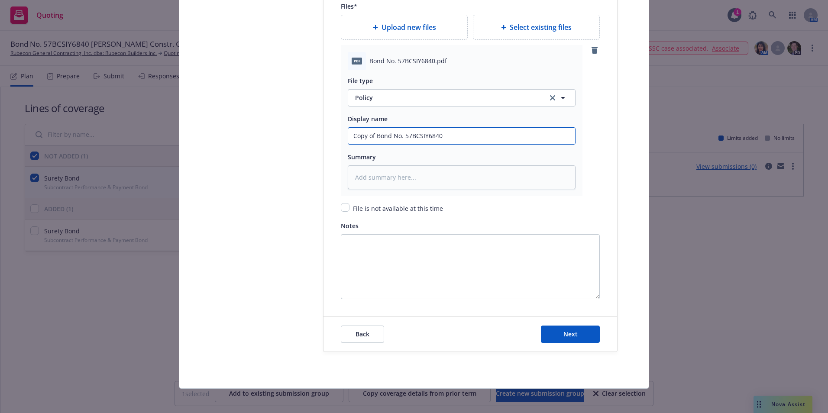
scroll to position [1135, 0]
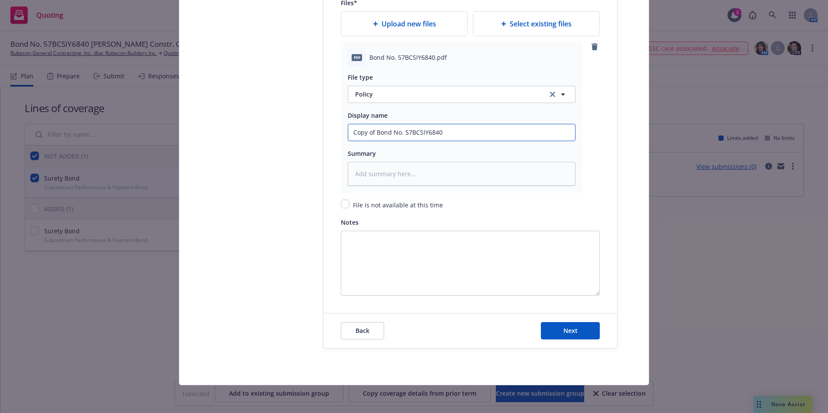
type input "Copy of Bond No. 57BCSIY6840"
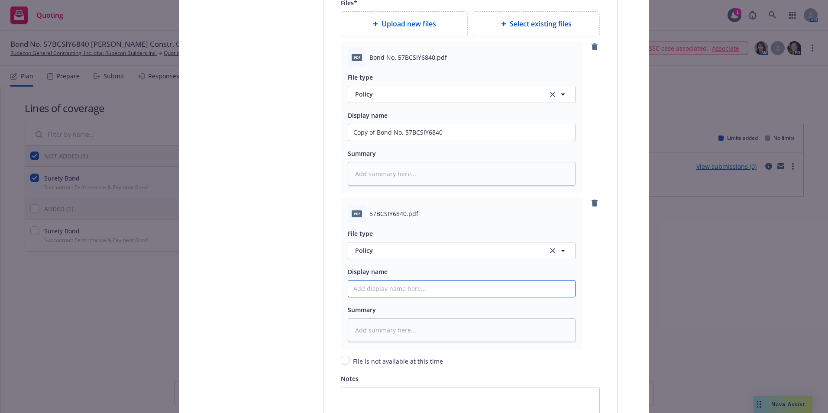
click at [367, 283] on input "Policy display name" at bounding box center [461, 289] width 227 height 16
type textarea "x"
type input "b"
type textarea "x"
type input "bO"
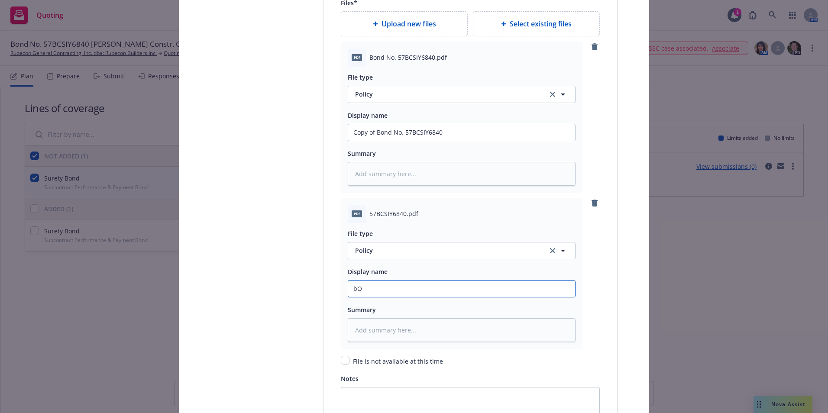
type textarea "x"
type input "b"
type textarea "x"
type input "H"
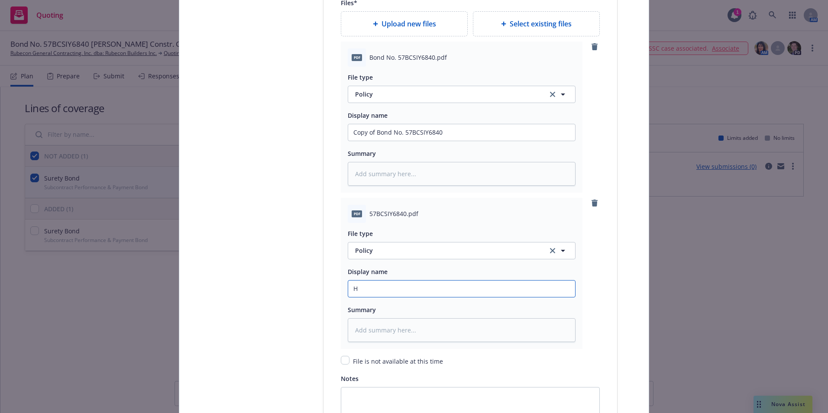
type textarea "x"
type input "Ha"
type textarea "x"
type input "Har"
type textarea "x"
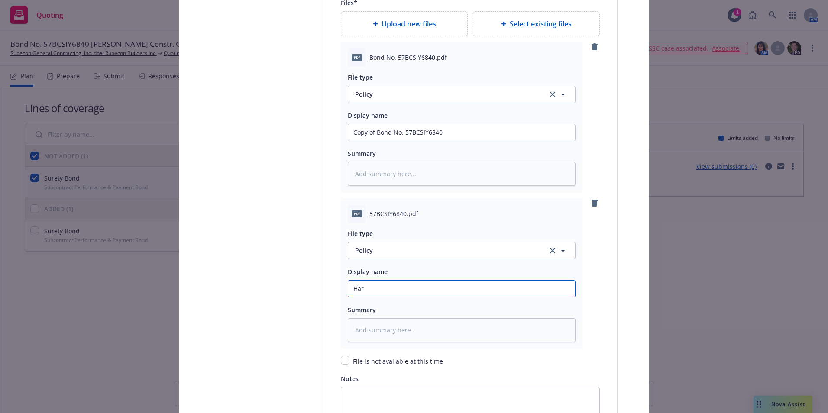
type input "Hart"
type textarea "x"
type input "Hartf"
type textarea "x"
type input "Hartfo"
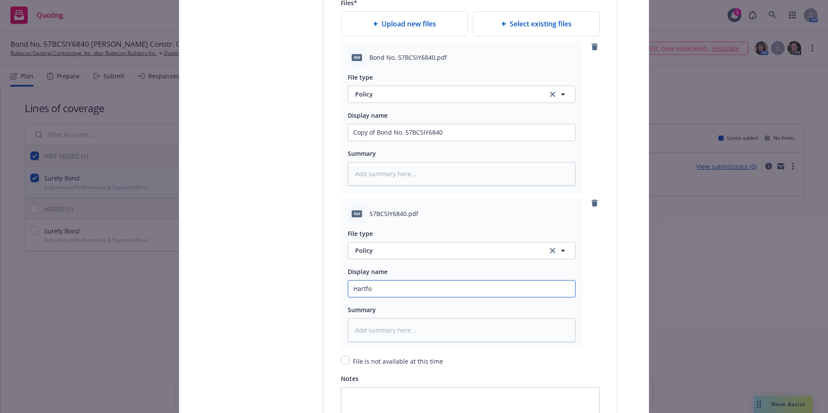
type textarea "x"
type input "Hartfor"
type textarea "x"
type input "Hartford"
type textarea "x"
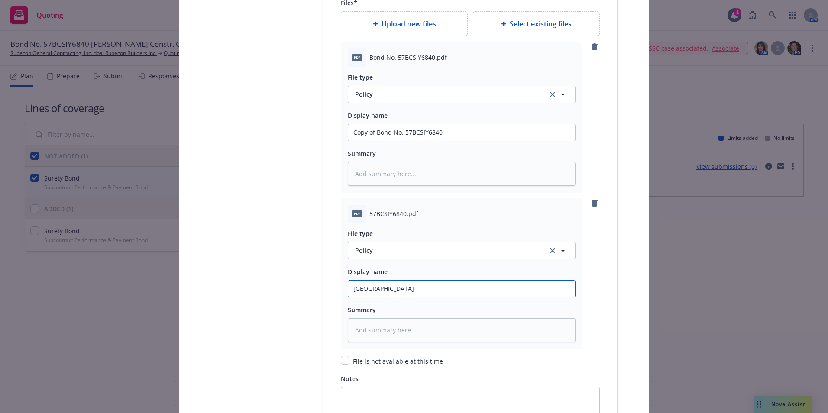
type input "Hartford"
type textarea "x"
type input "Hartford I"
type textarea "x"
type input "Hartford IN"
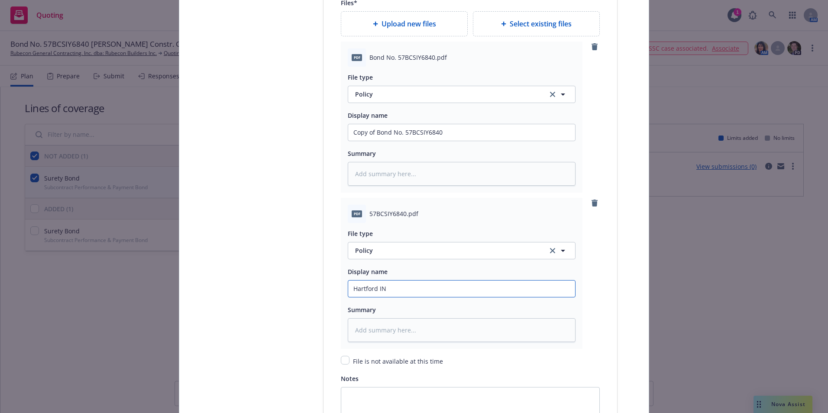
type textarea "x"
type input "Hartford INvo"
type textarea "x"
type input "Hartford INvoi"
type textarea "x"
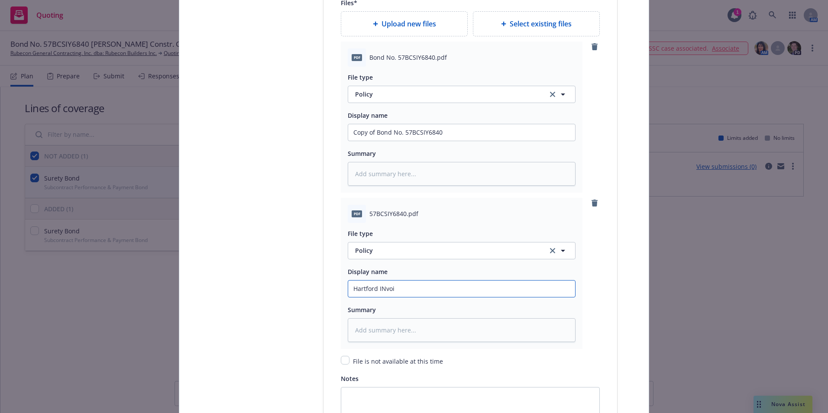
type input "Hartford INvoic"
type textarea "x"
type input "Hartford INvoice"
type textarea "x"
type input "Hartford INvoice"
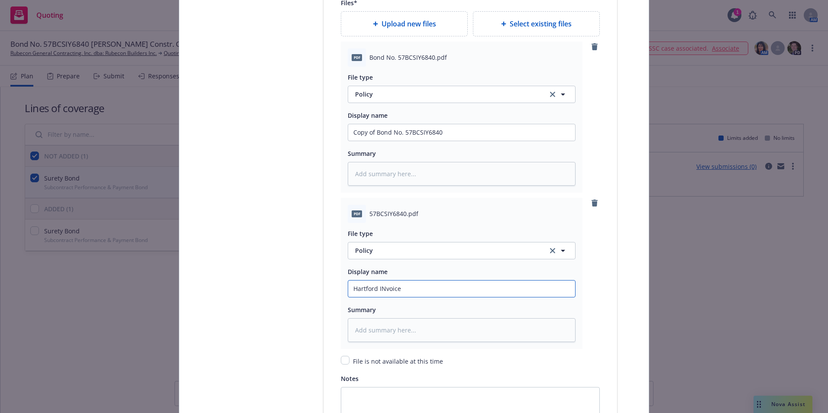
type textarea "x"
type input "Hartford INvoice"
type textarea "x"
type input "Hartford INvoic"
type textarea "x"
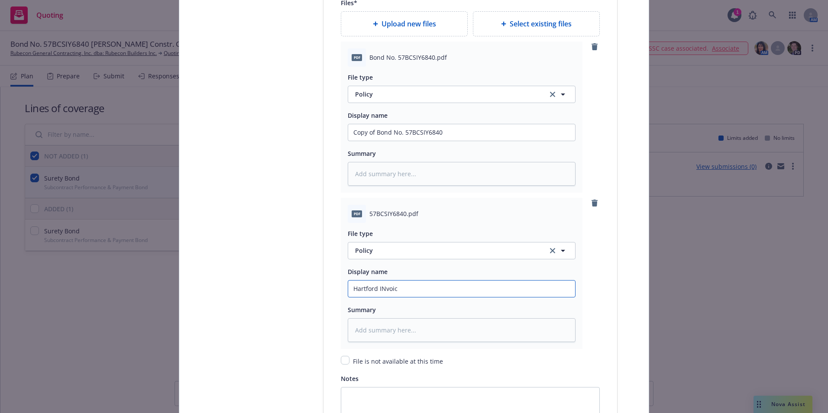
type input "Hartford INvoi"
type textarea "x"
type input "Hartford INvo"
type textarea "x"
type input "Hartford INv"
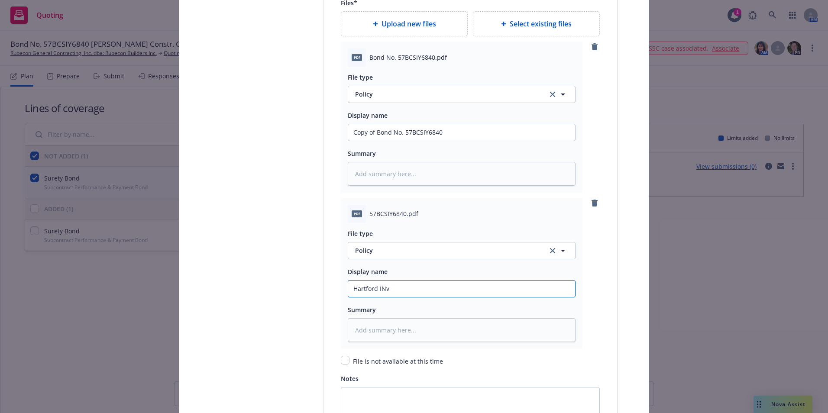
type textarea "x"
type input "Hartford IN"
type textarea "x"
type input "Hartford I"
type textarea "x"
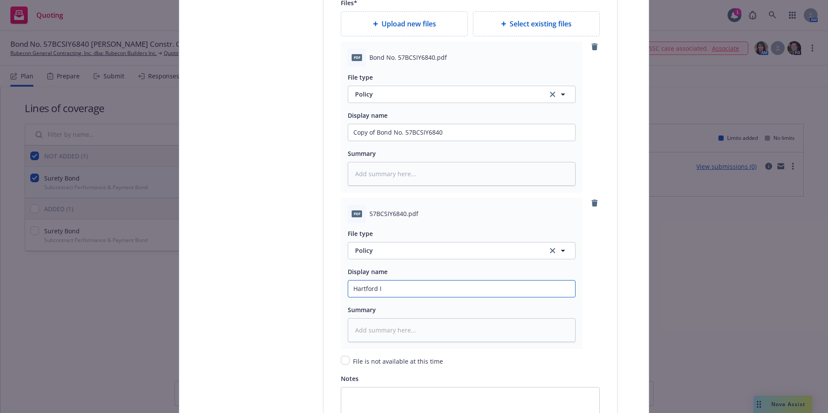
type input "Hartford In"
type textarea "x"
type input "Hartford Inv"
type textarea "x"
type input "Hartford Invo"
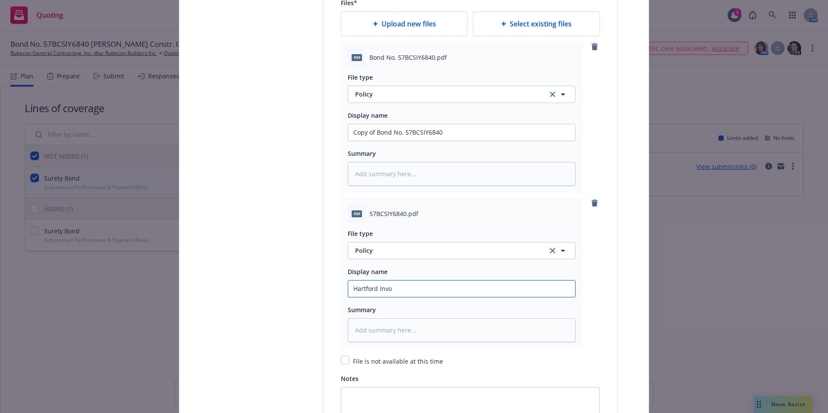
type textarea "x"
type input "Hartford Invoi"
type textarea "x"
type input "Hartford Invoic"
type textarea "x"
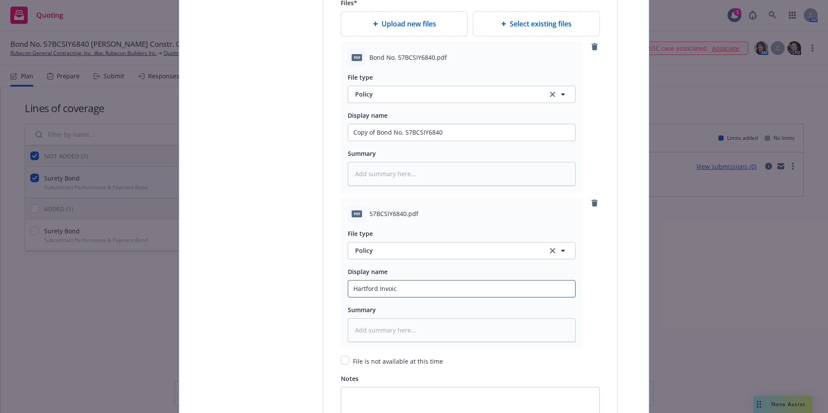
type input "Hartford Invoice"
type textarea "x"
type input "Hartford Invoice"
type textarea "x"
type input "Hartford Invoice B"
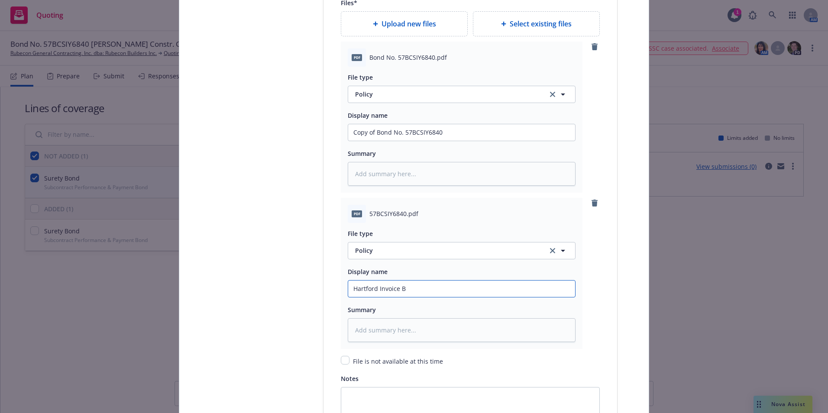
type textarea "x"
type input "Hartford Invoice Bo"
type textarea "x"
type input "Hartford Invoice Bon"
type textarea "x"
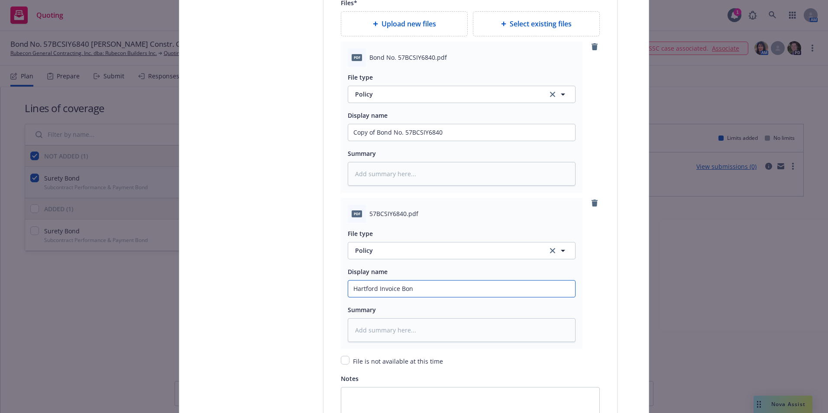
type input "Hartford Invoice Bond"
type textarea "x"
type input "Hartford Invoice Bond"
type textarea "x"
type input "Hartford Invoice Bond N"
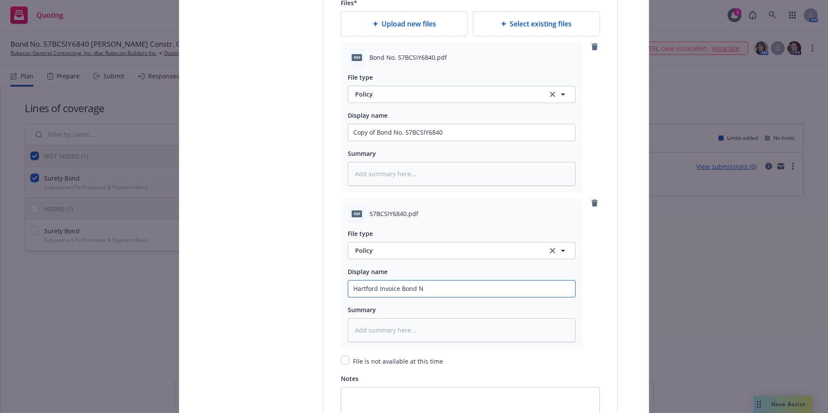
type textarea "x"
type input "Hartford Invoice Bond No"
type textarea "x"
type input "Hartford Invoice Bond No."
type textarea "x"
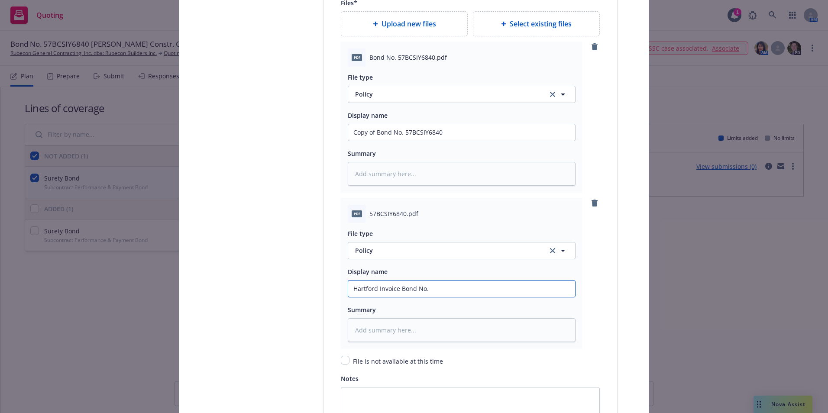
type input "Hartford Invoice Bond No."
type textarea "x"
type input "Hartford Invoice Bond No. 5"
type textarea "x"
type input "Hartford Invoice Bond No. 57"
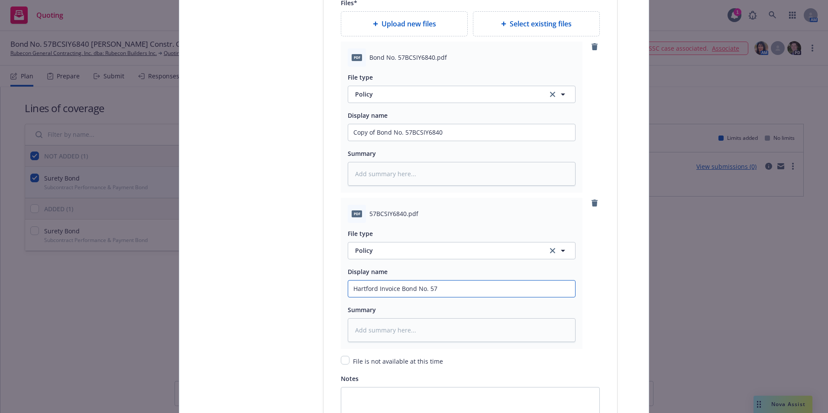
type textarea "x"
type input "Hartford Invoice Bond No. 57B"
type textarea "x"
type input "Hartford Invoice Bond No. 57BC"
type textarea "x"
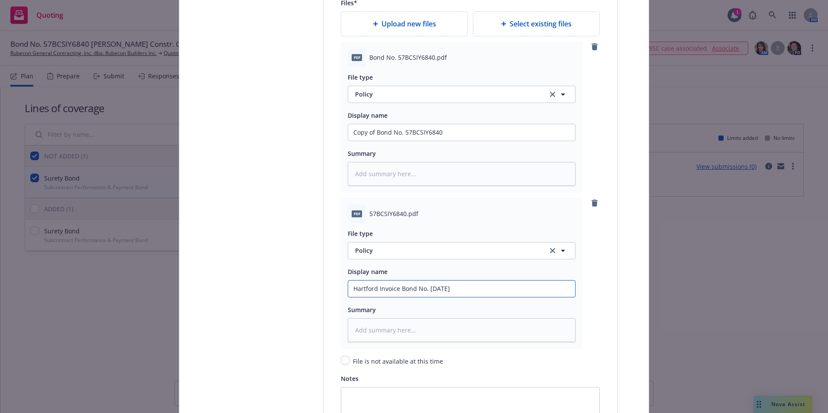
type input "Hartford Invoice Bond No. 57BCS"
type textarea "x"
type input "Hartford Invoice Bond No. 57BCSI"
type textarea "x"
type input "Hartford Invoice Bond No. 57BCSIY"
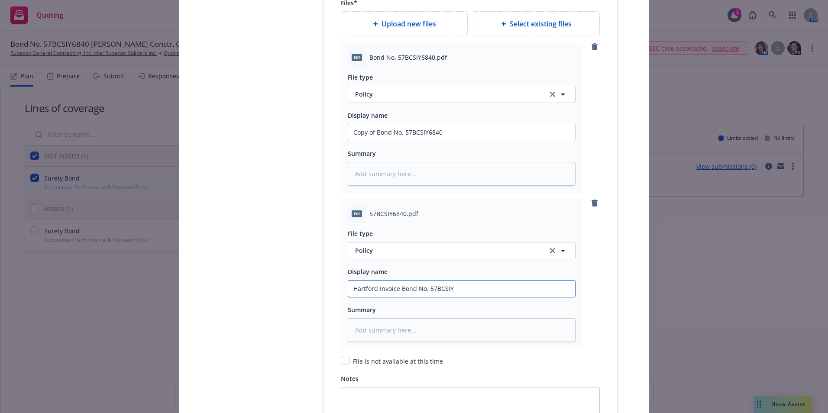
type textarea "x"
type input "Hartford Invoice Bond No. 57BCSIY5"
type textarea "x"
type input "Hartford Invoice Bond No. 57BCSIY58"
type textarea "x"
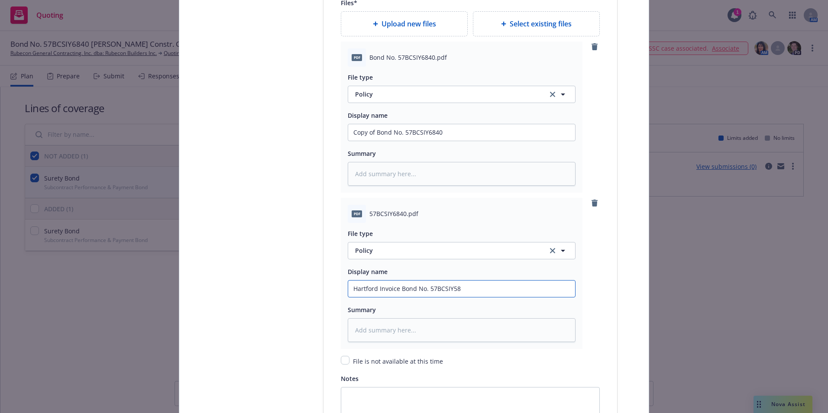
type input "Hartford Invoice Bond No. 57BCSIY5"
type textarea "x"
type input "Hartford Invoice Bond No. 57BCSIY"
type textarea "x"
type input "Hartford Invoice Bond No. 57BCSIY6"
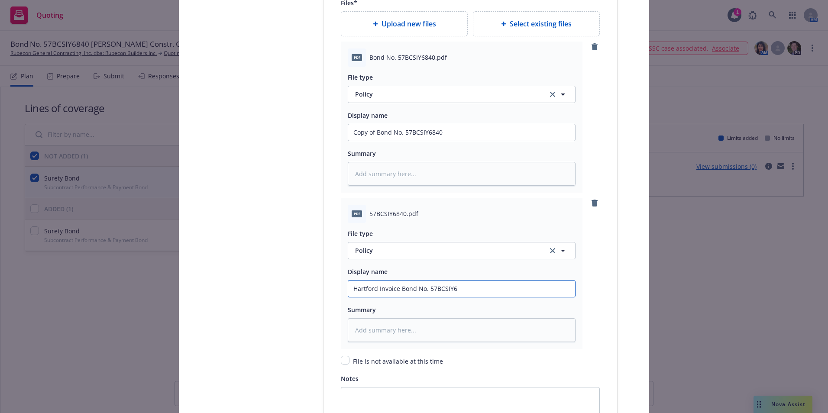
type textarea "x"
type input "Hartford Invoice Bond No. 57BCSIY68"
type textarea "x"
type input "Hartford Invoice Bond No. 57BCSIY684"
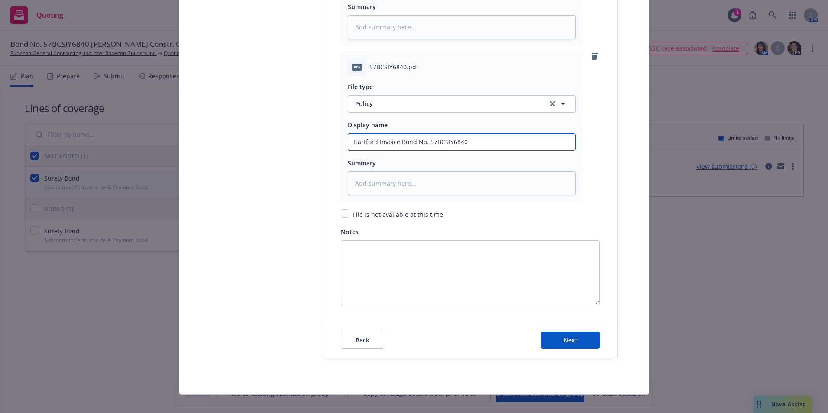
scroll to position [1292, 0]
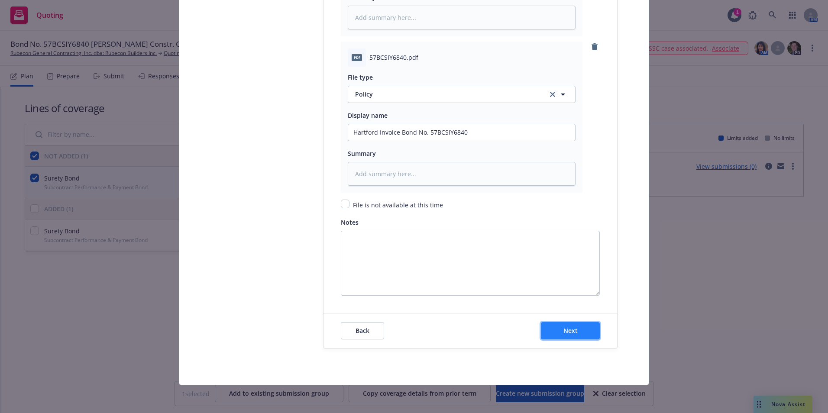
click at [572, 331] on span "Next" at bounding box center [571, 331] width 14 height 8
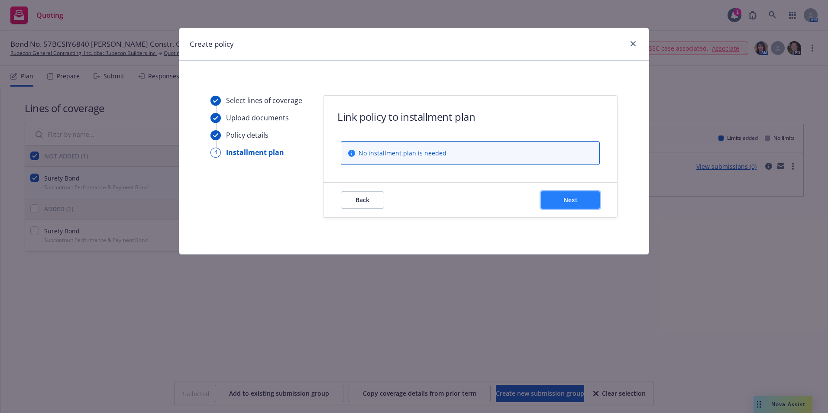
click at [567, 203] on span "Next" at bounding box center [571, 200] width 14 height 8
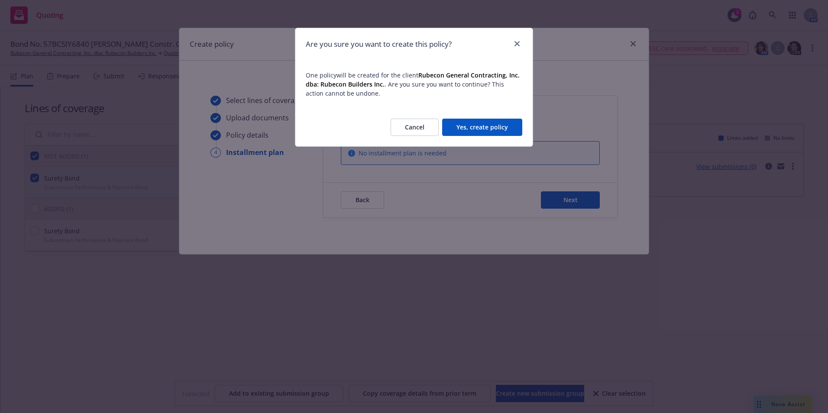
click at [470, 126] on button "Yes, create policy" at bounding box center [482, 127] width 80 height 17
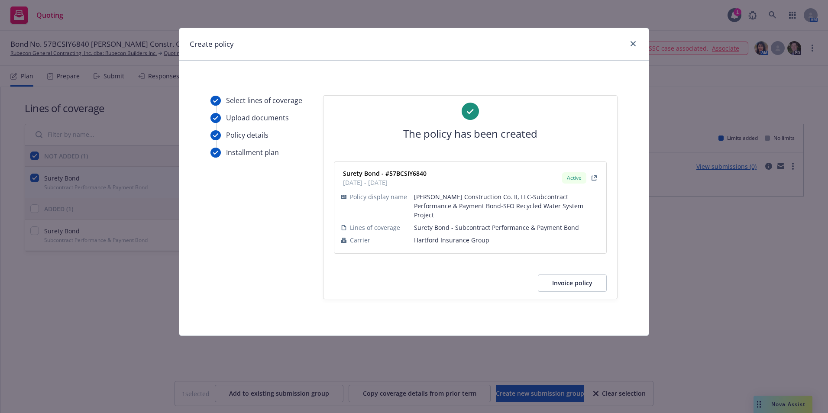
click at [568, 275] on button "Invoice policy" at bounding box center [572, 283] width 69 height 17
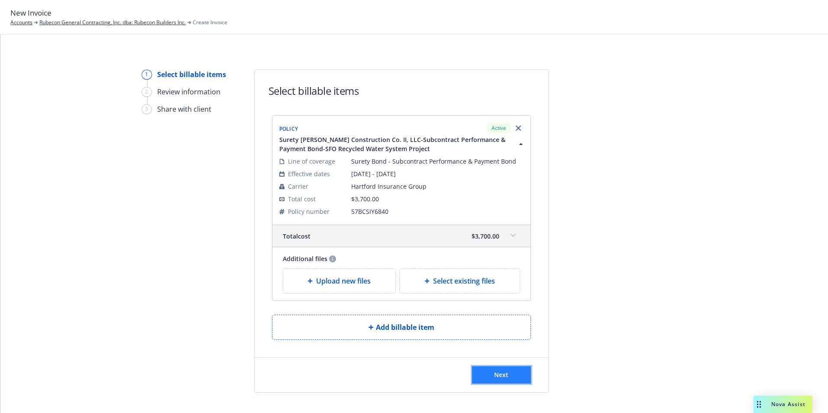
click at [499, 375] on span "Next" at bounding box center [501, 375] width 14 height 8
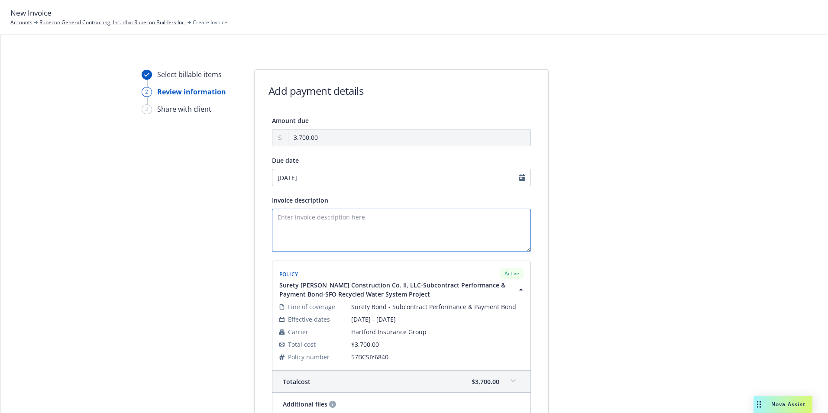
click at [285, 218] on textarea "Invoice description" at bounding box center [401, 230] width 259 height 43
click at [318, 220] on textarea "Principal:" at bounding box center [401, 230] width 259 height 43
click at [320, 235] on textarea "Principal: Rubecon General Contracting, Inc. Obligee: [PERSON_NAME] Constructio…" at bounding box center [401, 230] width 259 height 43
click at [297, 245] on textarea "Principal: Rubecon General Contracting, Inc. Obligee: [PERSON_NAME] Constructio…" at bounding box center [401, 230] width 259 height 43
type textarea "Principal: Rubecon General Contracting, Inc. Obligee: [PERSON_NAME] Constructio…"
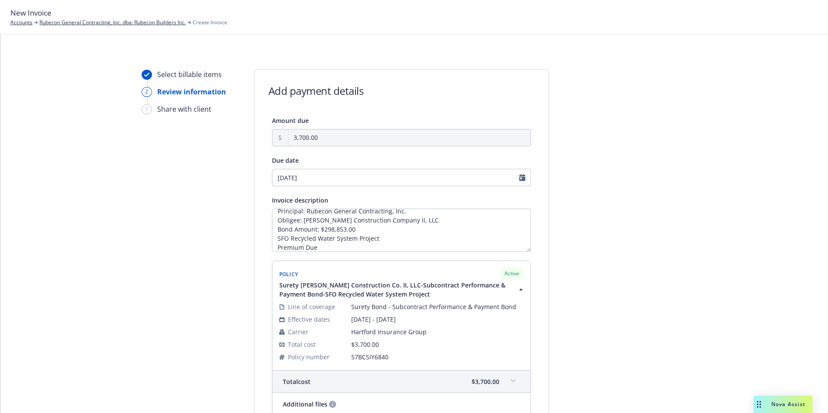
click at [479, 88] on div "Add payment details" at bounding box center [402, 91] width 266 height 14
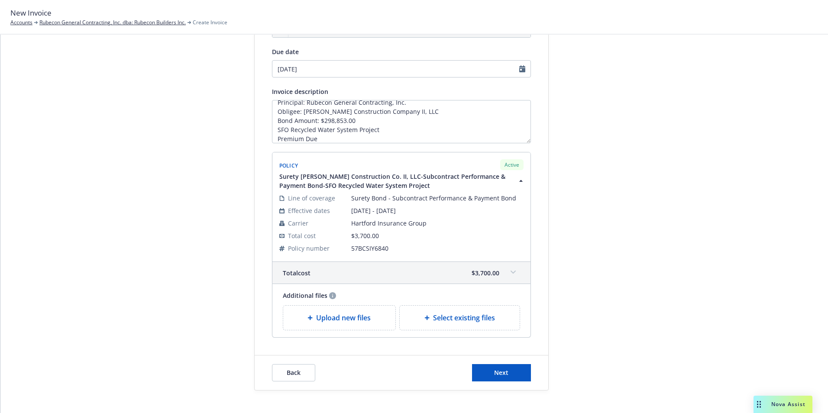
scroll to position [121, 0]
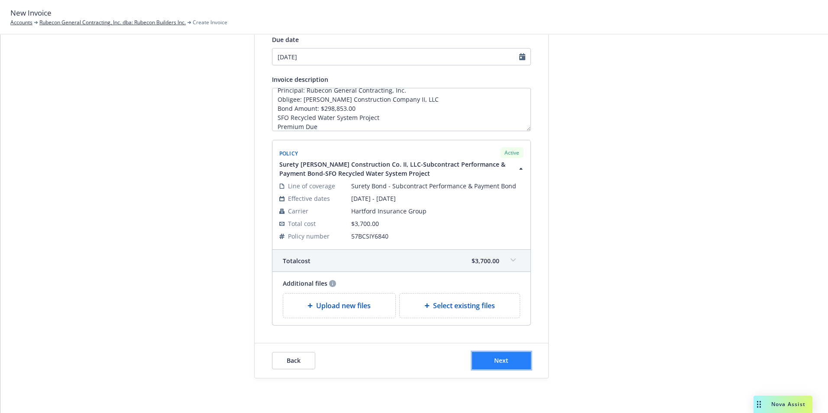
click at [500, 359] on span "Next" at bounding box center [501, 361] width 14 height 8
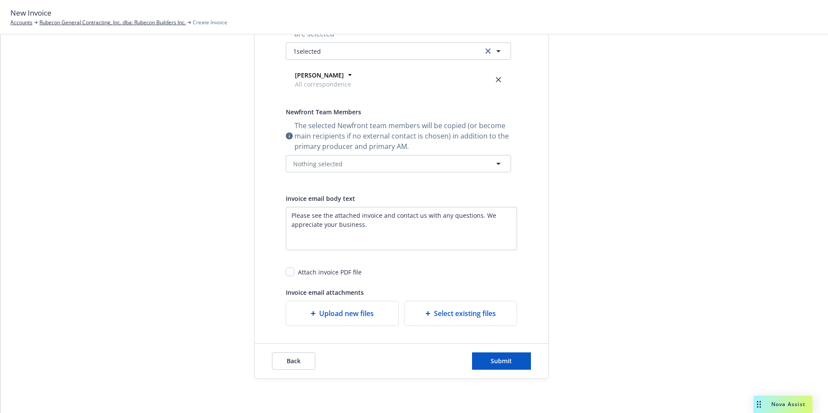
scroll to position [178, 0]
click at [494, 162] on icon "button" at bounding box center [499, 163] width 10 height 10
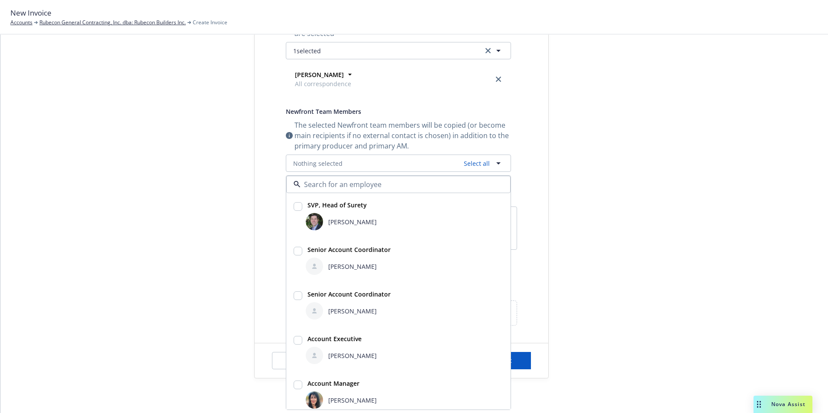
click at [299, 206] on div at bounding box center [298, 215] width 12 height 33
checkbox input "true"
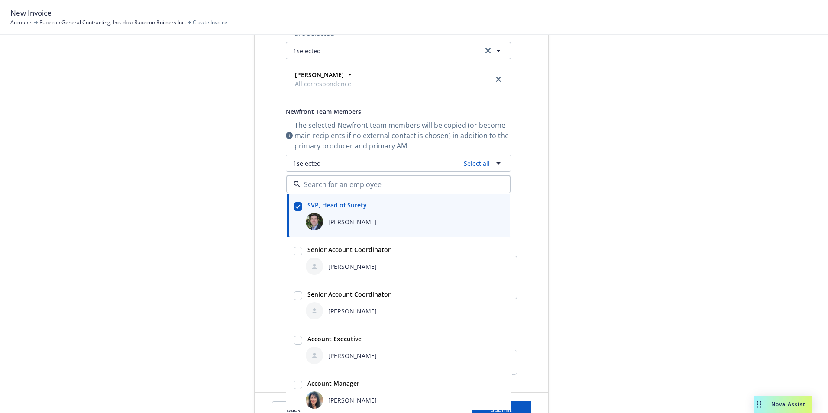
click at [294, 254] on input "checkbox" at bounding box center [298, 251] width 9 height 9
checkbox input "true"
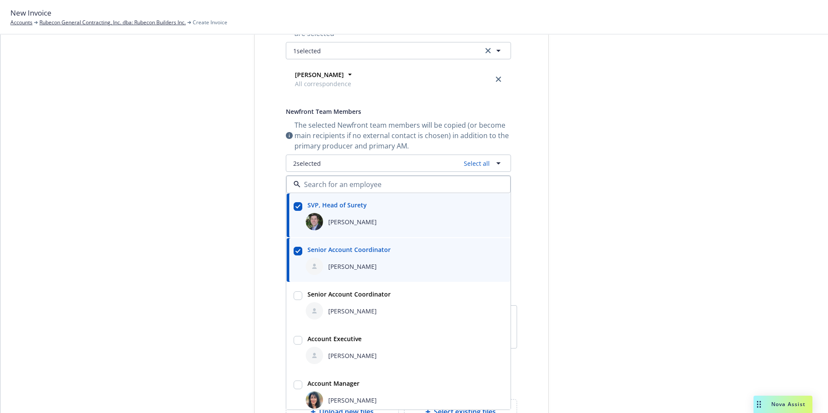
click at [294, 341] on input "checkbox" at bounding box center [298, 340] width 9 height 9
checkbox input "true"
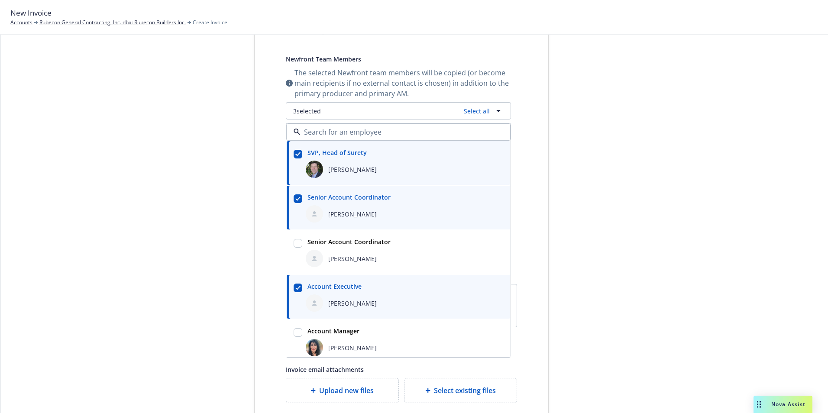
scroll to position [308, 0]
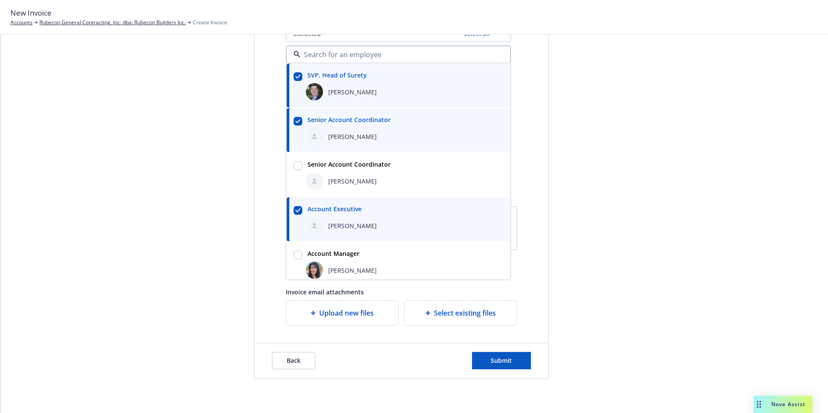
click at [517, 170] on div "Send date Now Specific date Recipients By default contacts marked as "All corre…" at bounding box center [401, 77] width 259 height 498
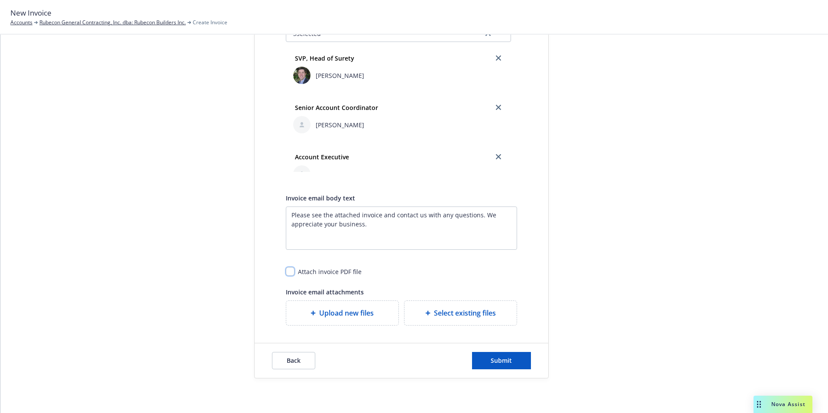
click at [291, 269] on input "checkbox" at bounding box center [290, 271] width 9 height 9
checkbox input "true"
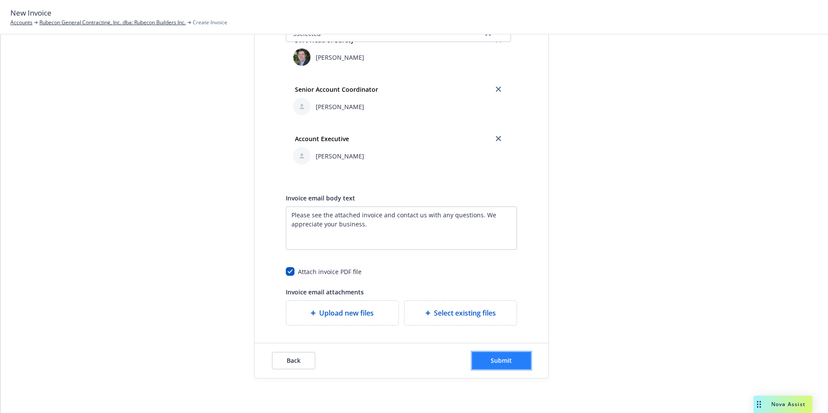
click at [493, 358] on span "Submit" at bounding box center [501, 361] width 21 height 8
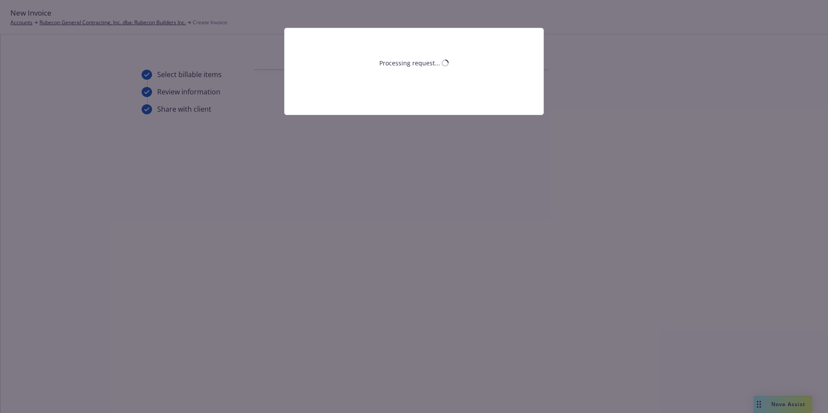
scroll to position [0, 0]
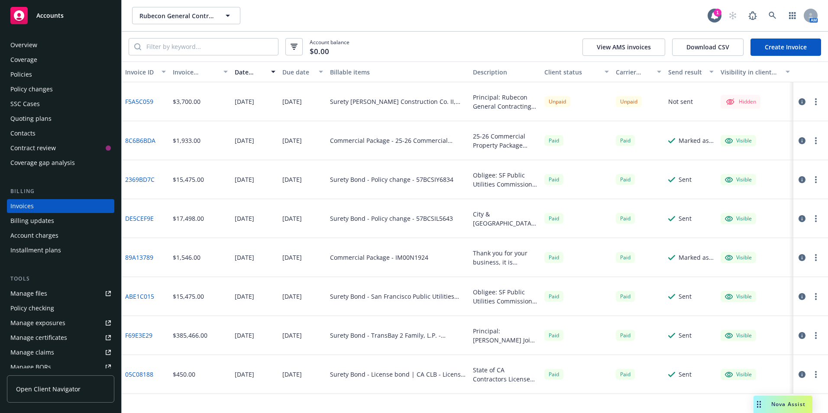
click at [19, 16] on rect at bounding box center [18, 15] width 17 height 17
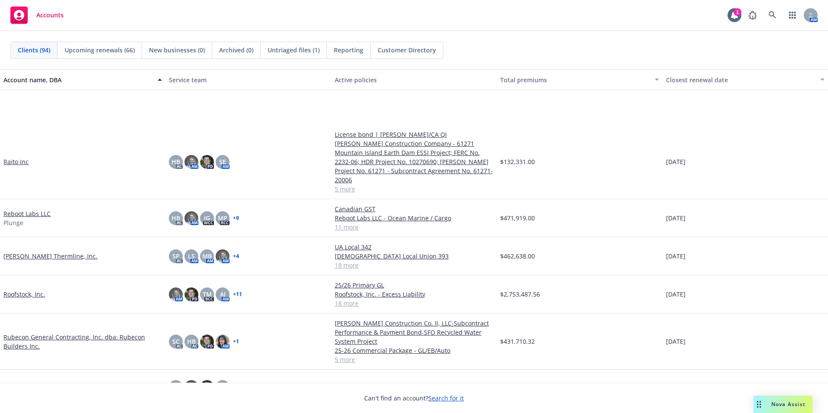
scroll to position [2210, 0]
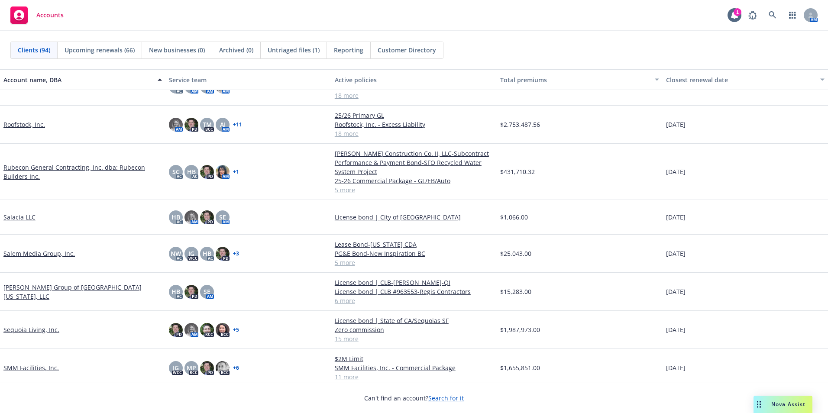
click at [49, 172] on link "Rubecon General Contracting, Inc. dba: Rubecon Builders Inc." at bounding box center [82, 172] width 159 height 18
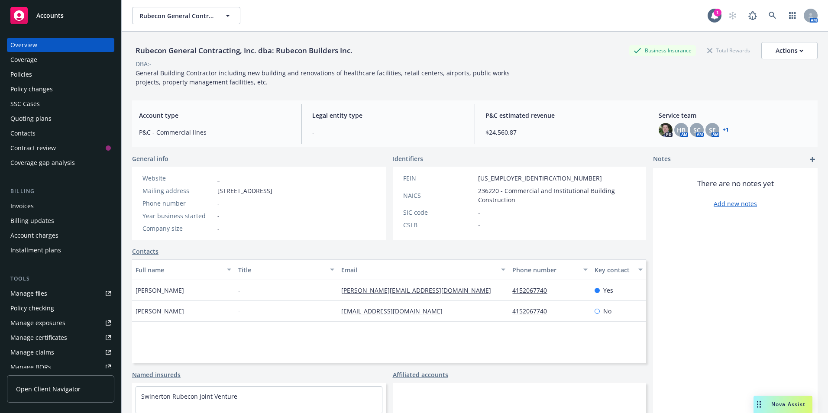
click at [24, 205] on div "Invoices" at bounding box center [21, 206] width 23 height 14
